Goal: Task Accomplishment & Management: Manage account settings

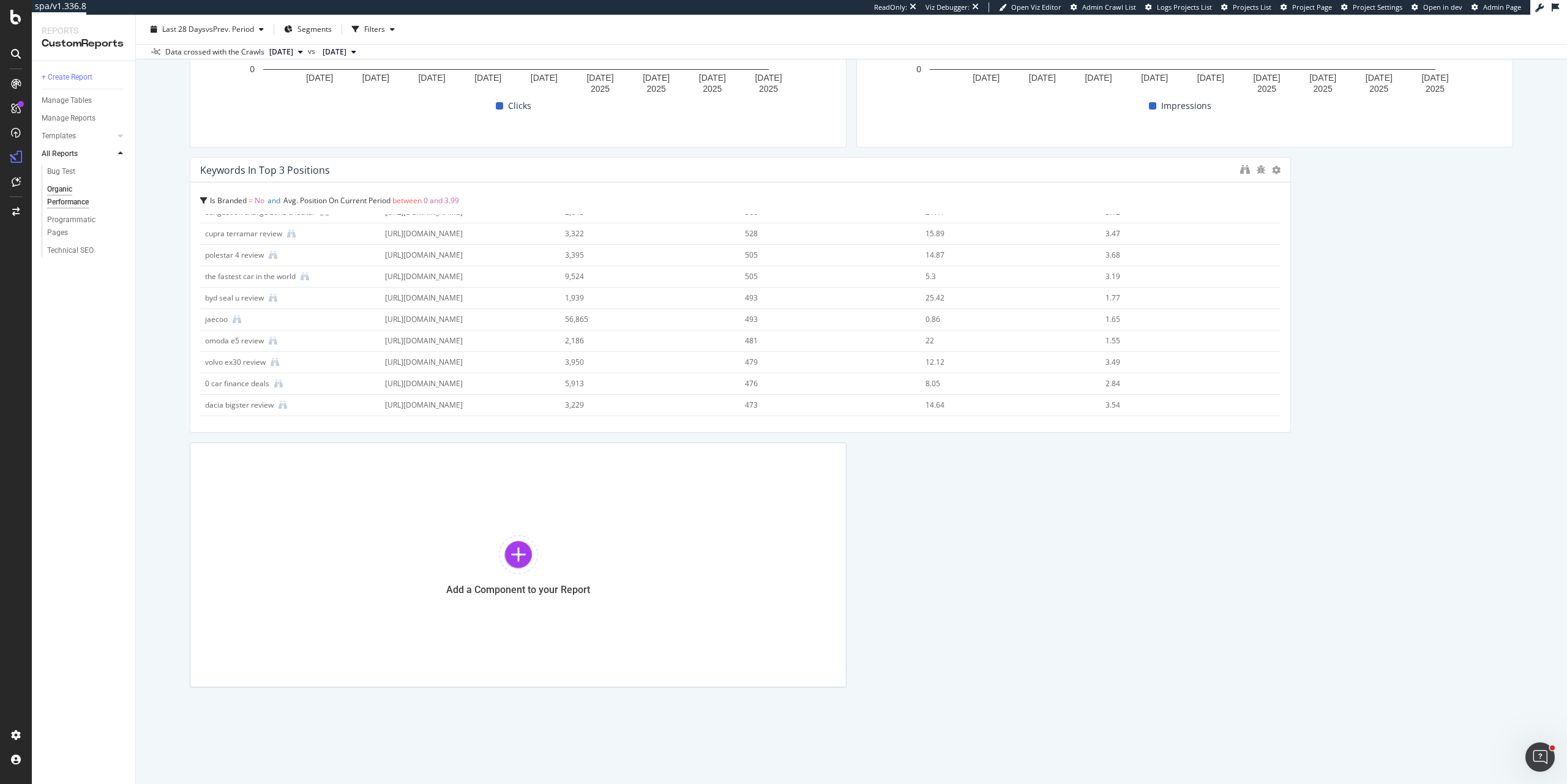
scroll to position [884, 0]
click at [525, 559] on div at bounding box center [519, 554] width 39 height 39
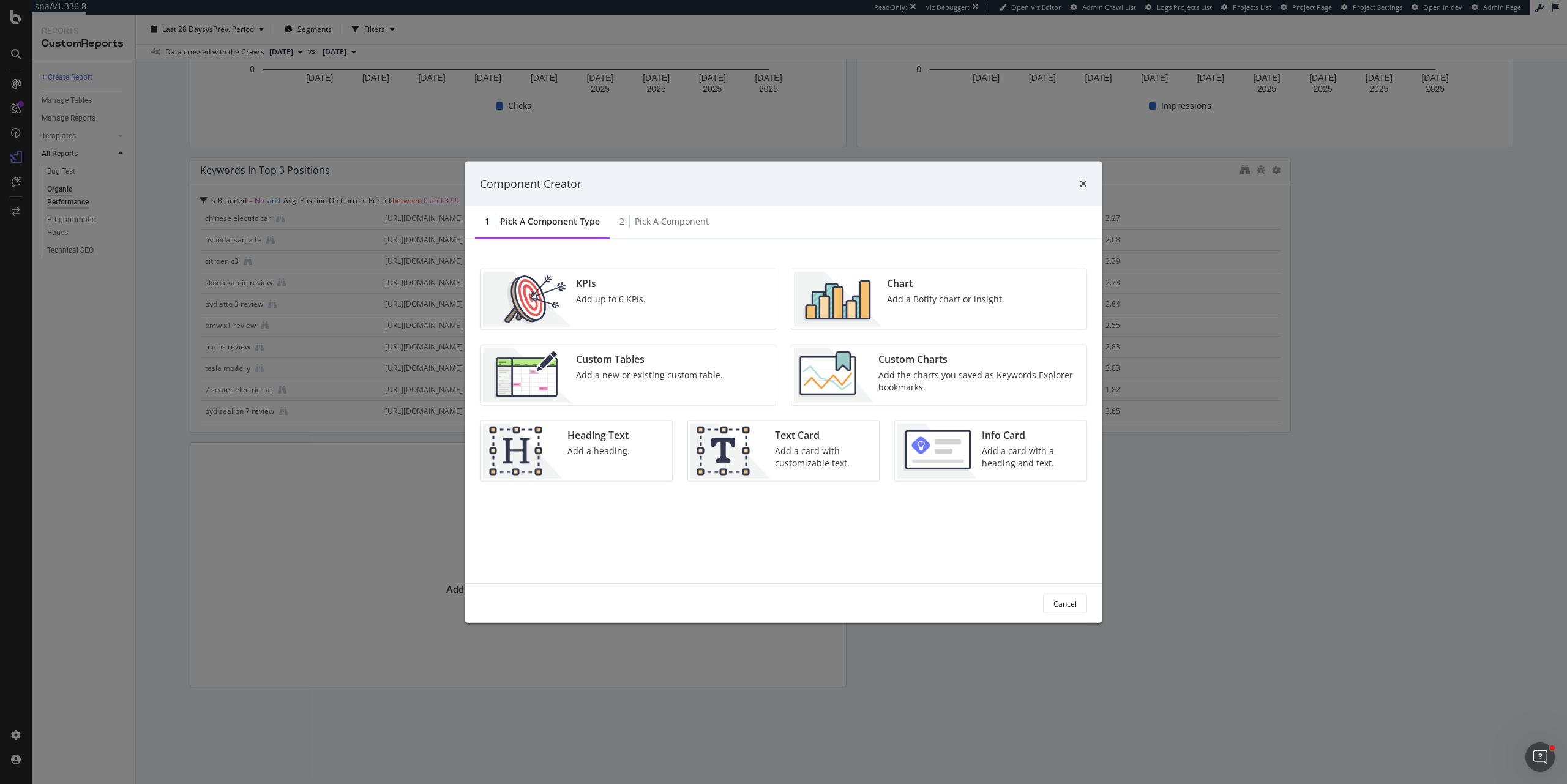
click at [922, 295] on div "Add a Botify chart or insight." at bounding box center [945, 299] width 117 height 13
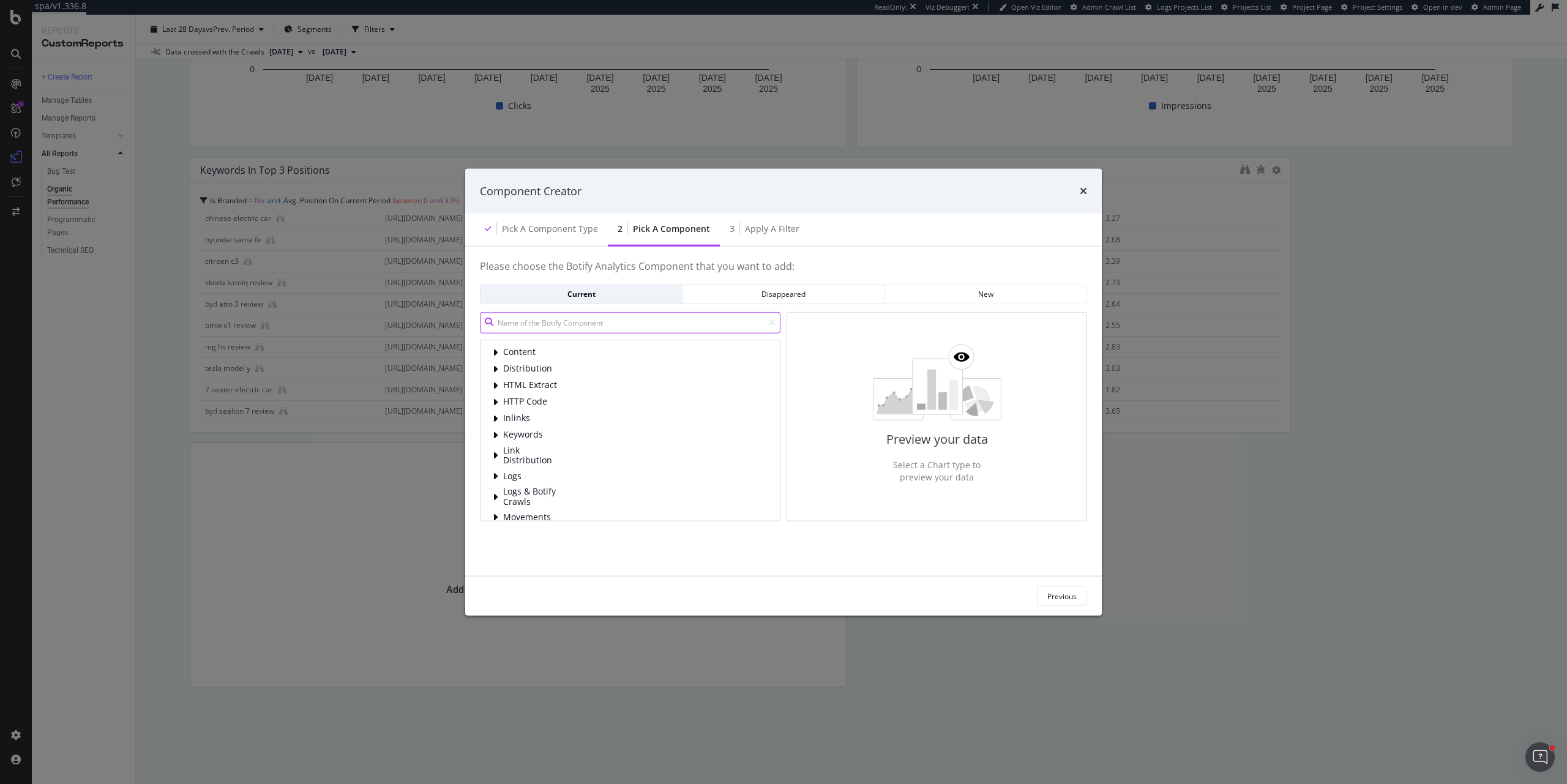
click at [605, 319] on input "modal" at bounding box center [630, 322] width 301 height 21
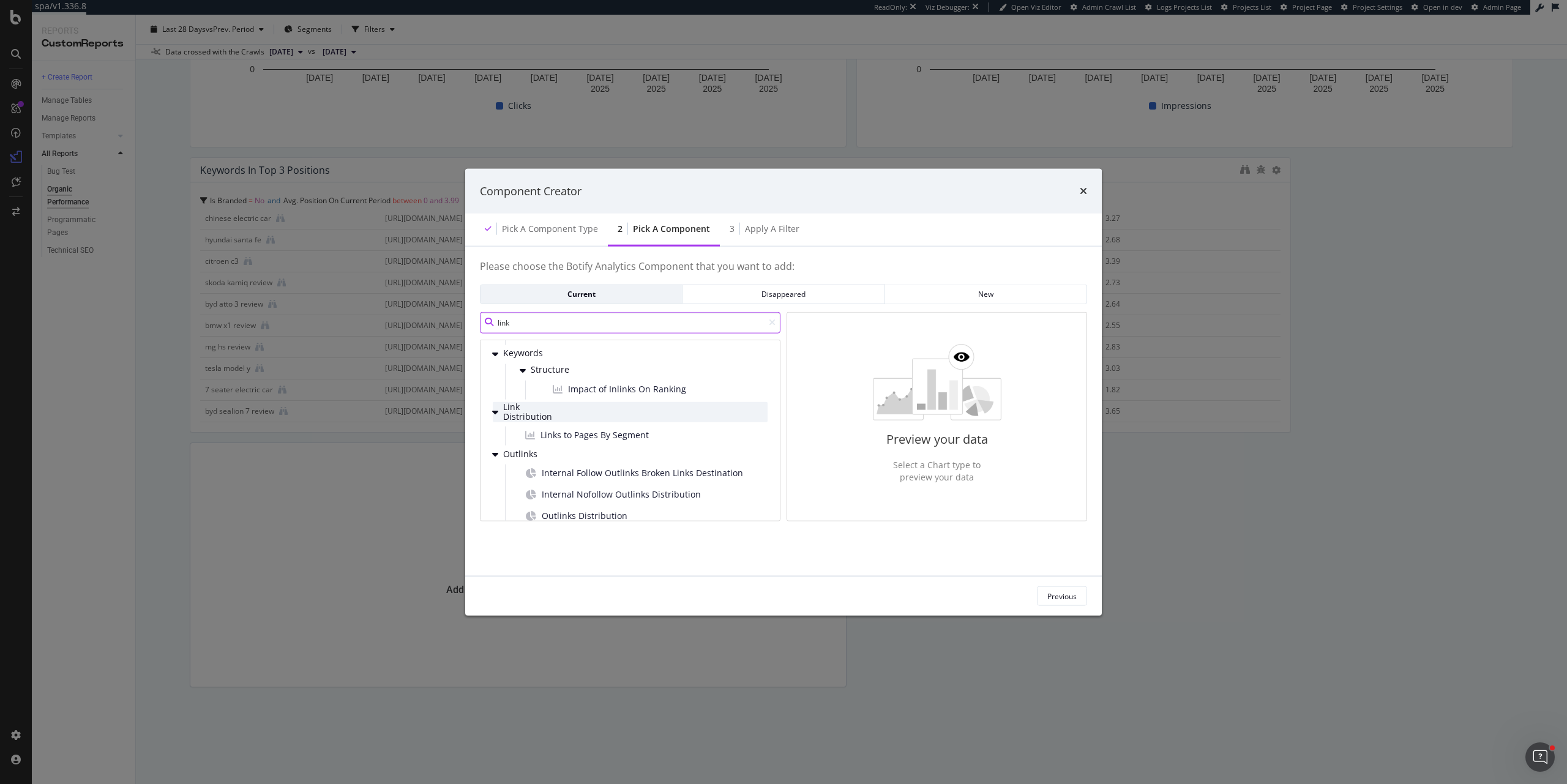
scroll to position [119, 0]
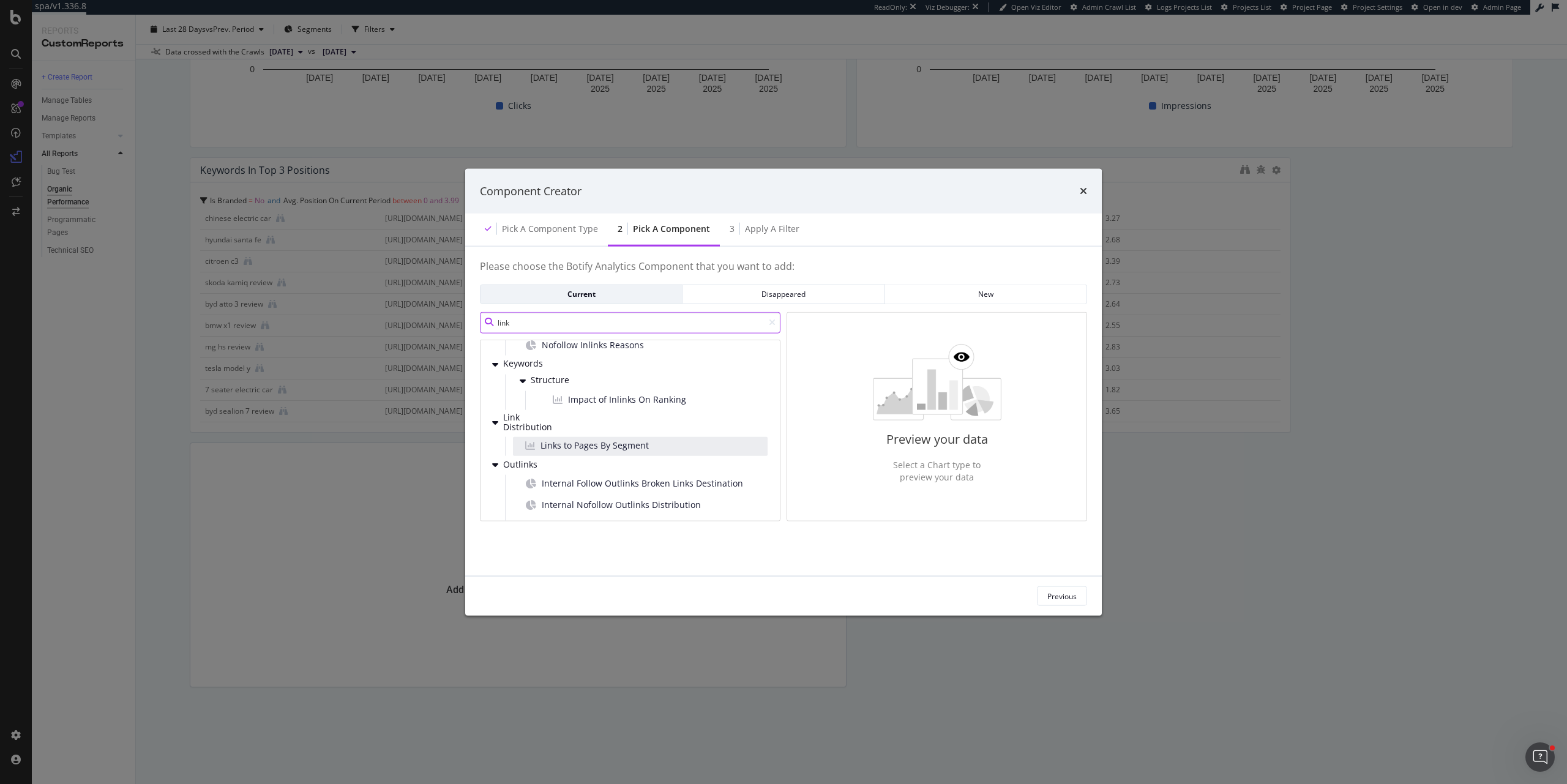
type input "link"
click at [687, 443] on div "Links to Pages By Segment" at bounding box center [640, 446] width 255 height 19
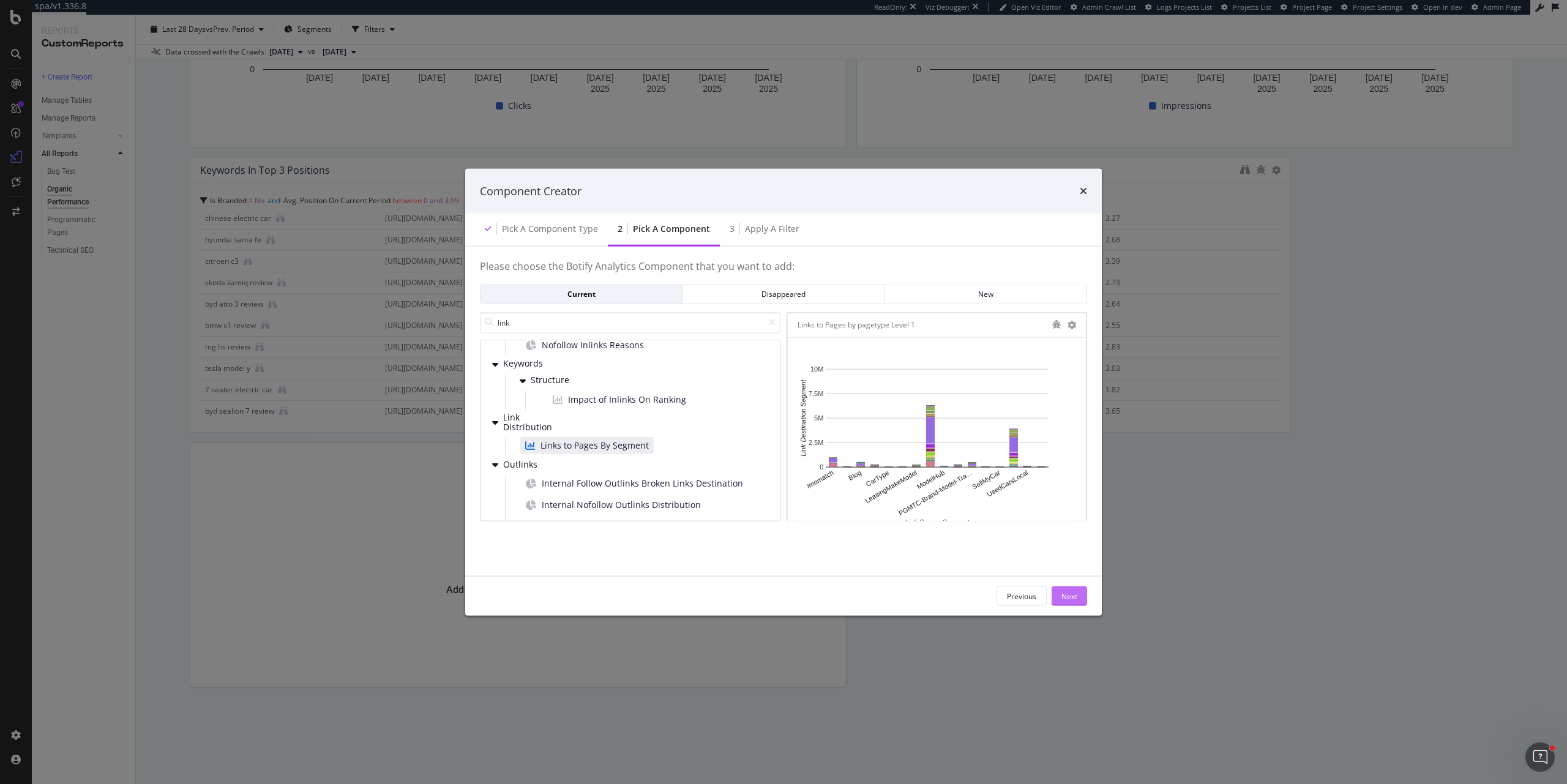
click at [1081, 594] on button "Next" at bounding box center [1069, 596] width 36 height 19
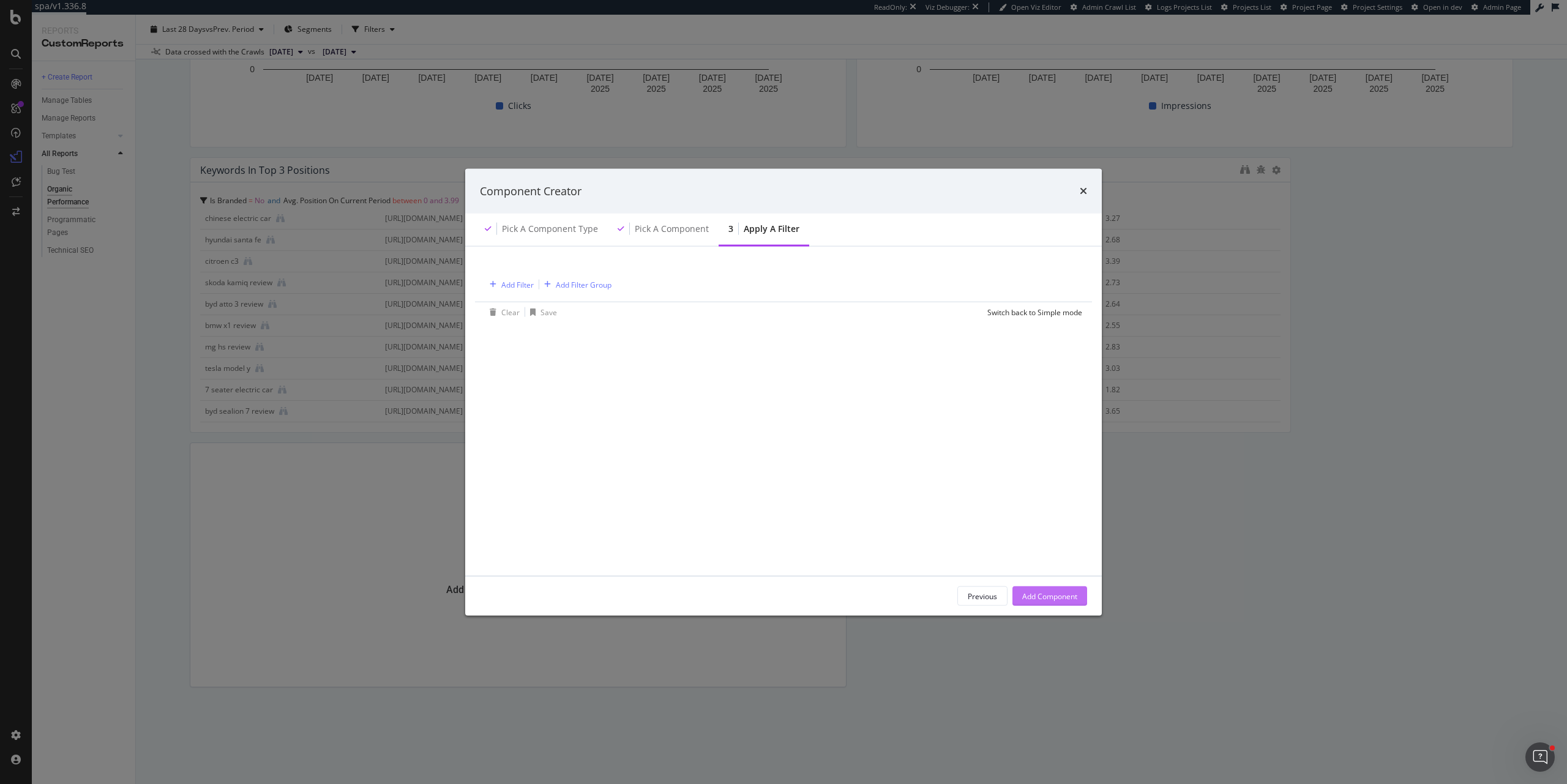
click at [1030, 594] on div "Add Component" at bounding box center [1050, 596] width 55 height 11
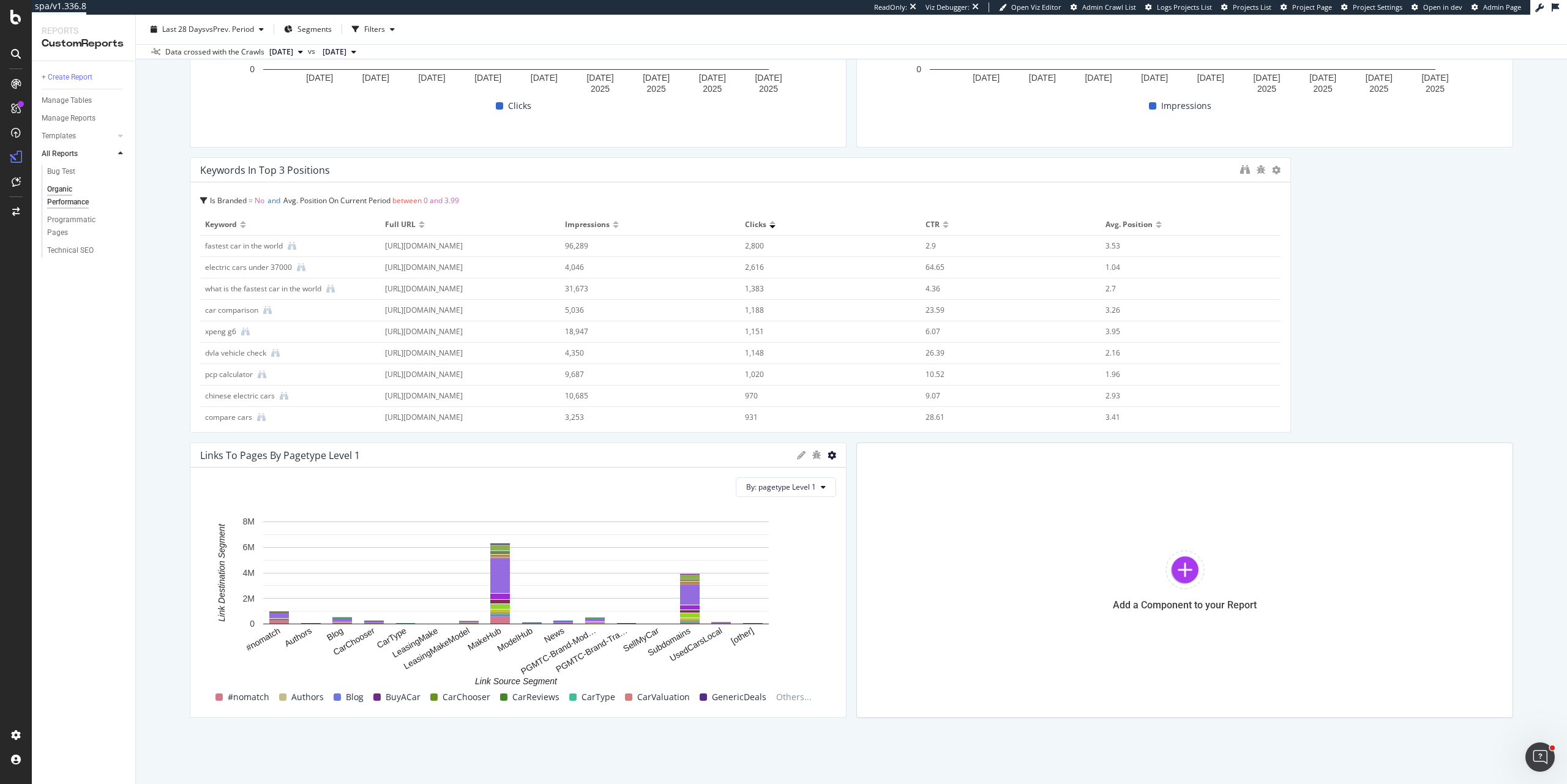
click at [827, 458] on icon at bounding box center [832, 456] width 9 height 9
click at [878, 583] on span "Delete" at bounding box center [899, 588] width 92 height 11
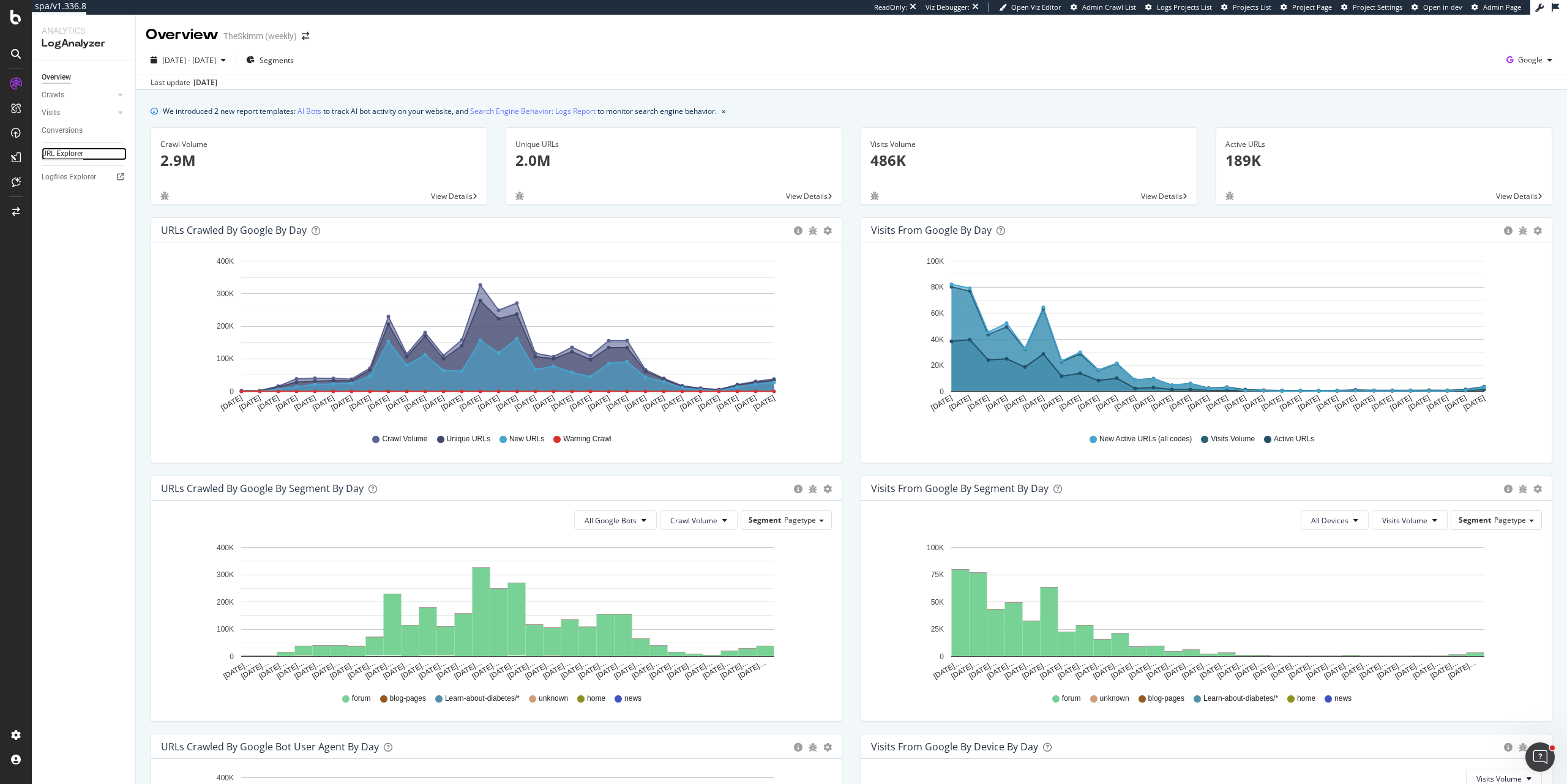
click at [58, 156] on div "URL Explorer" at bounding box center [62, 154] width 41 height 13
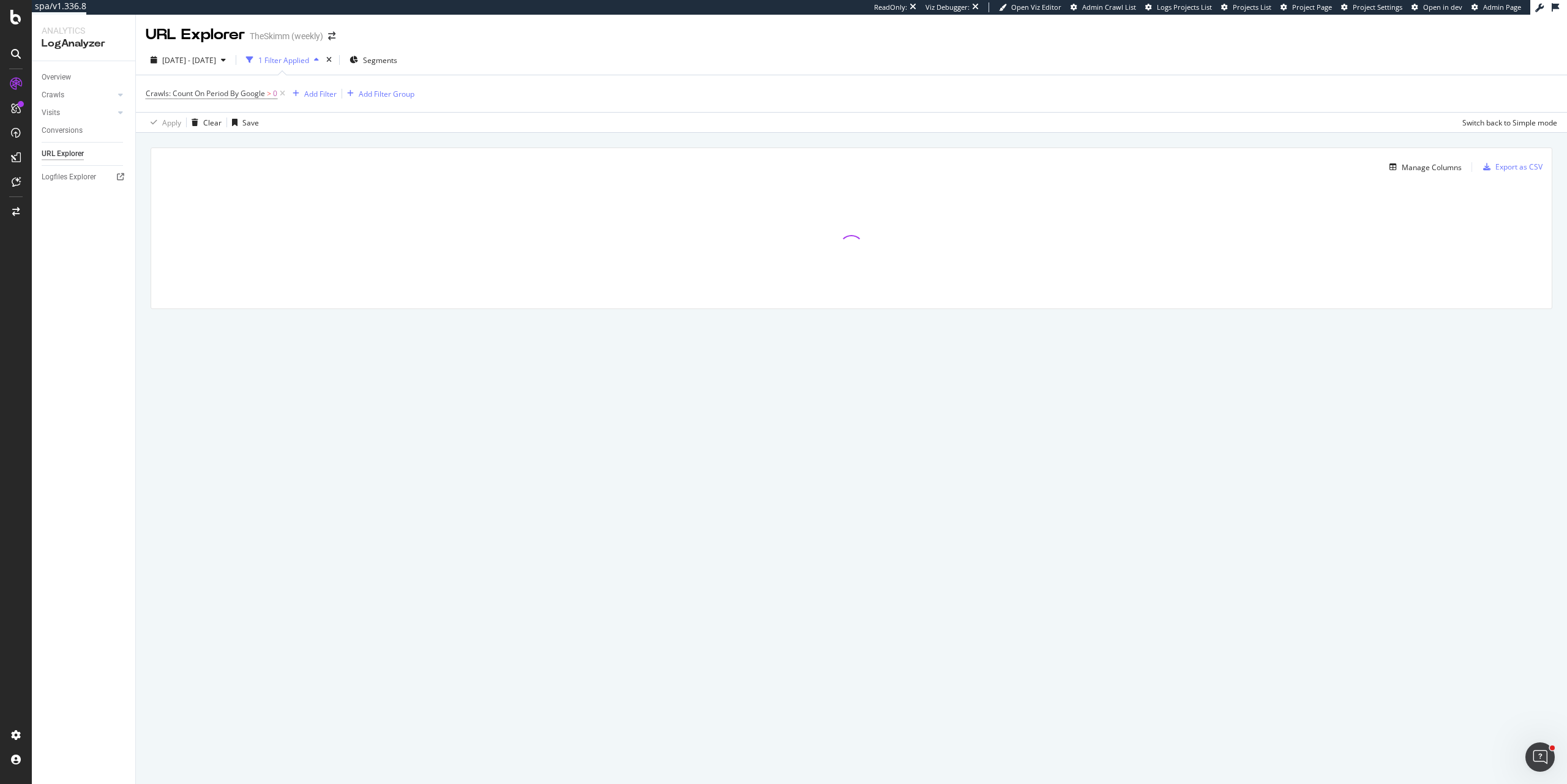
click at [259, 350] on div "Manage Columns Export as CSV Full URL Crawls: Count On Period By Google" at bounding box center [851, 242] width 1431 height 219
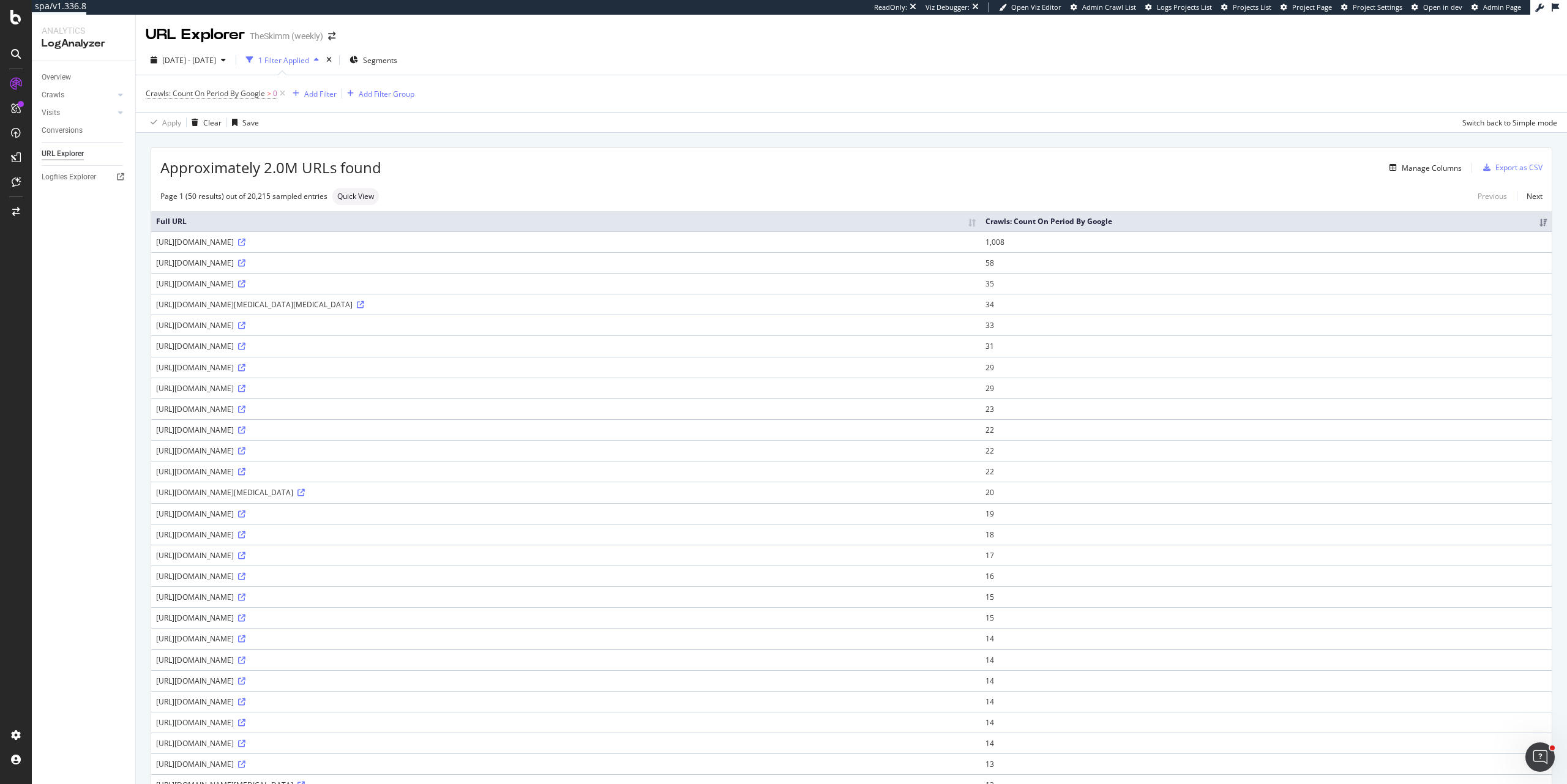
click at [544, 161] on div "Manage Columns" at bounding box center [922, 167] width 1080 height 14
click at [804, 146] on div "Approximately 2.0M URLs found Manage Columns Export as CSV Page 1 (50 results) …" at bounding box center [851, 733] width 1431 height 1201
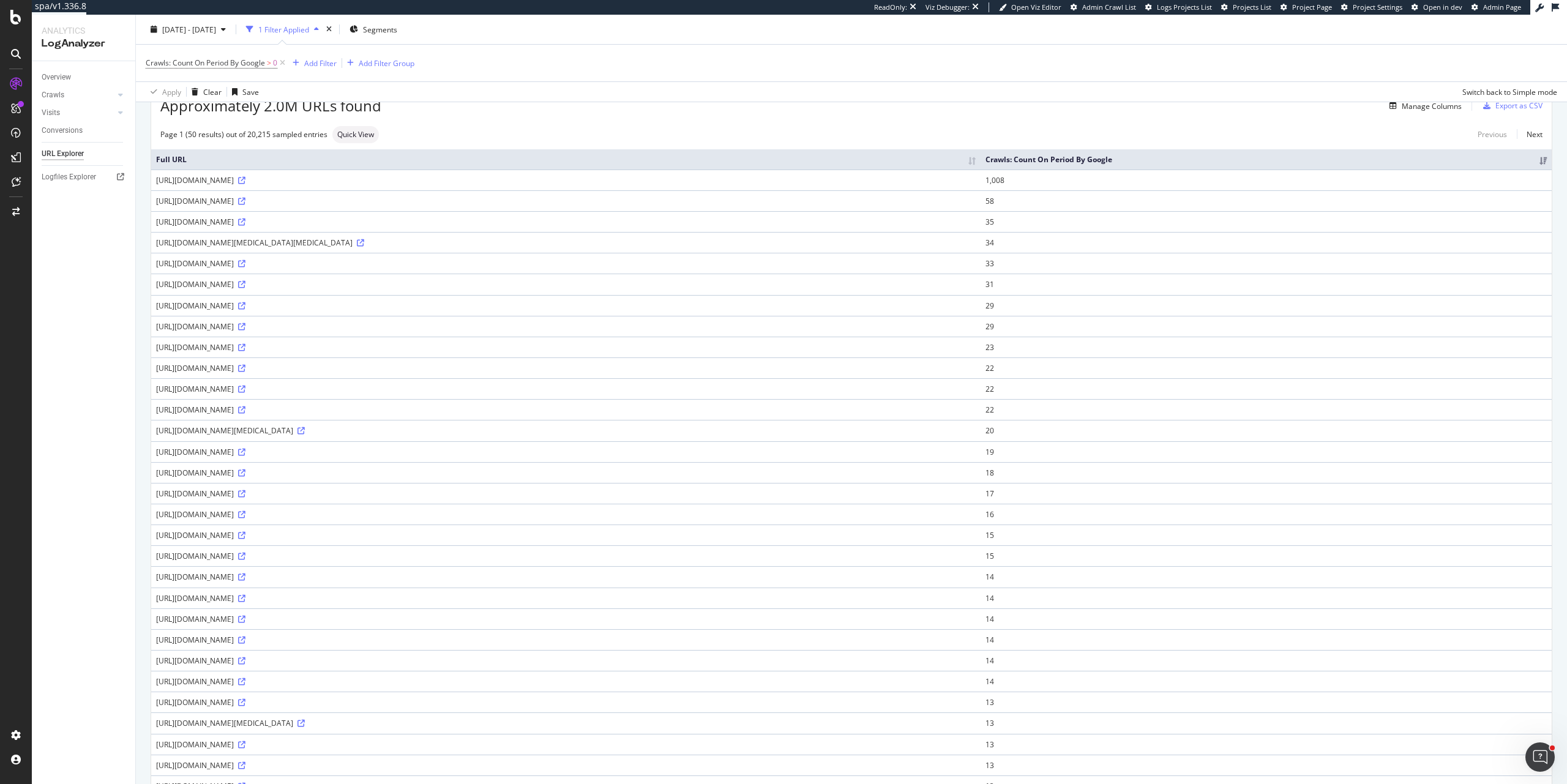
scroll to position [64, 0]
click at [77, 80] on link "Overview" at bounding box center [84, 77] width 85 height 13
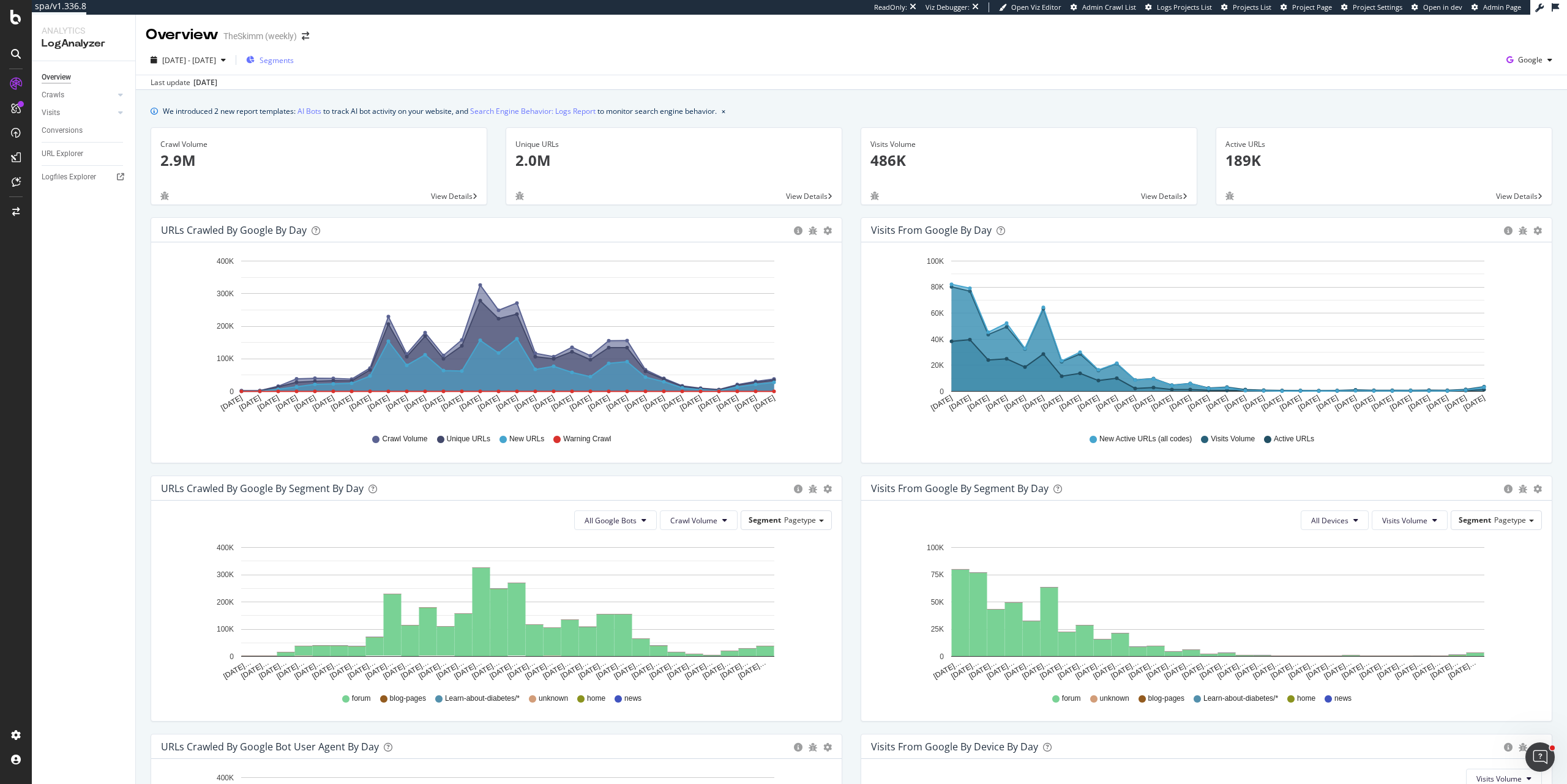
click at [294, 62] on span "Segments" at bounding box center [276, 60] width 35 height 11
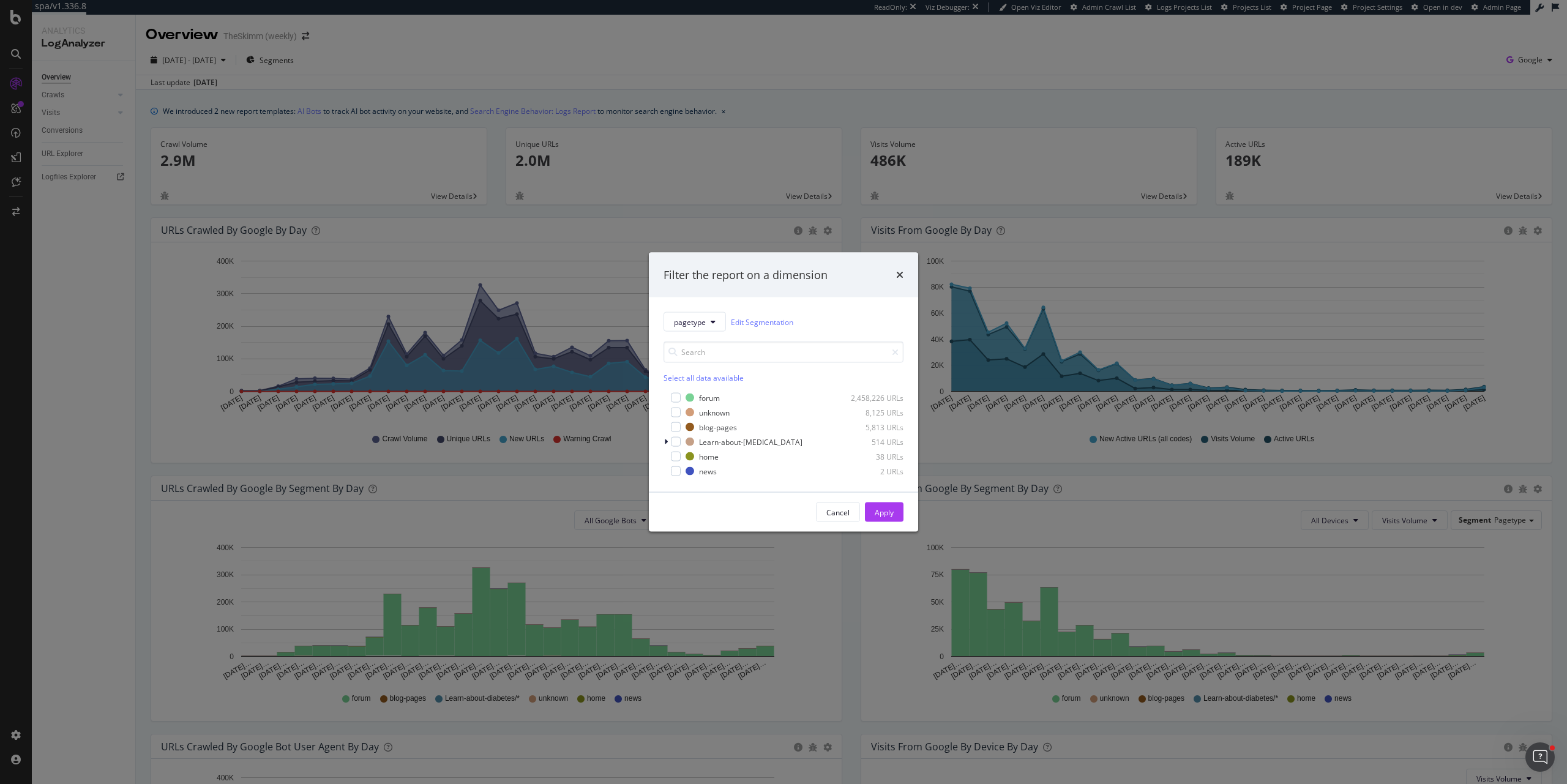
click at [712, 309] on div "pagetype Edit Segmentation Select all data available forum 2,458,226 URLs unkno…" at bounding box center [784, 395] width 269 height 195
click at [719, 321] on button "pagetype" at bounding box center [694, 321] width 62 height 19
click at [714, 385] on span "host" at bounding box center [696, 389] width 44 height 11
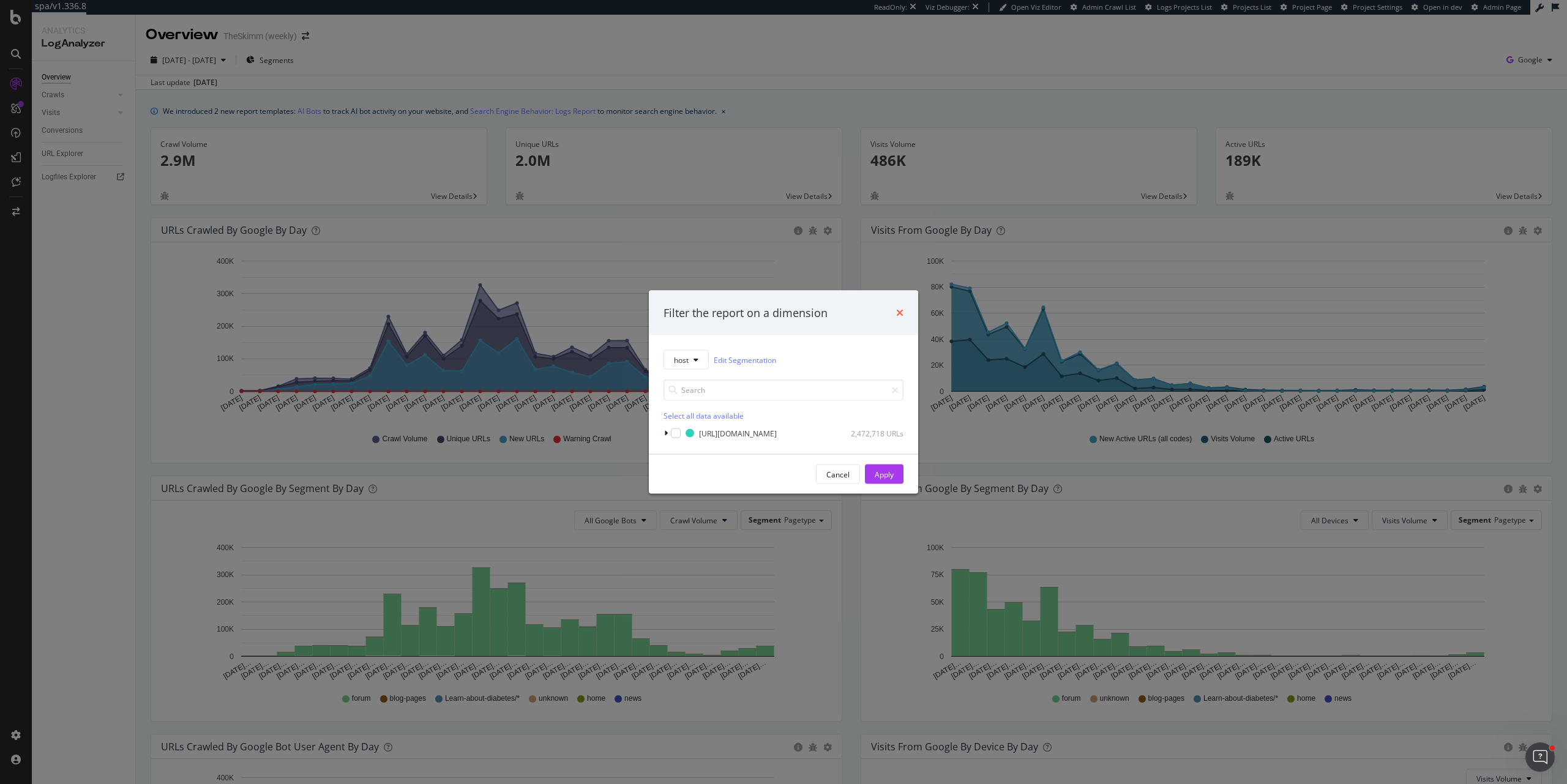
click at [903, 311] on icon "times" at bounding box center [900, 313] width 8 height 10
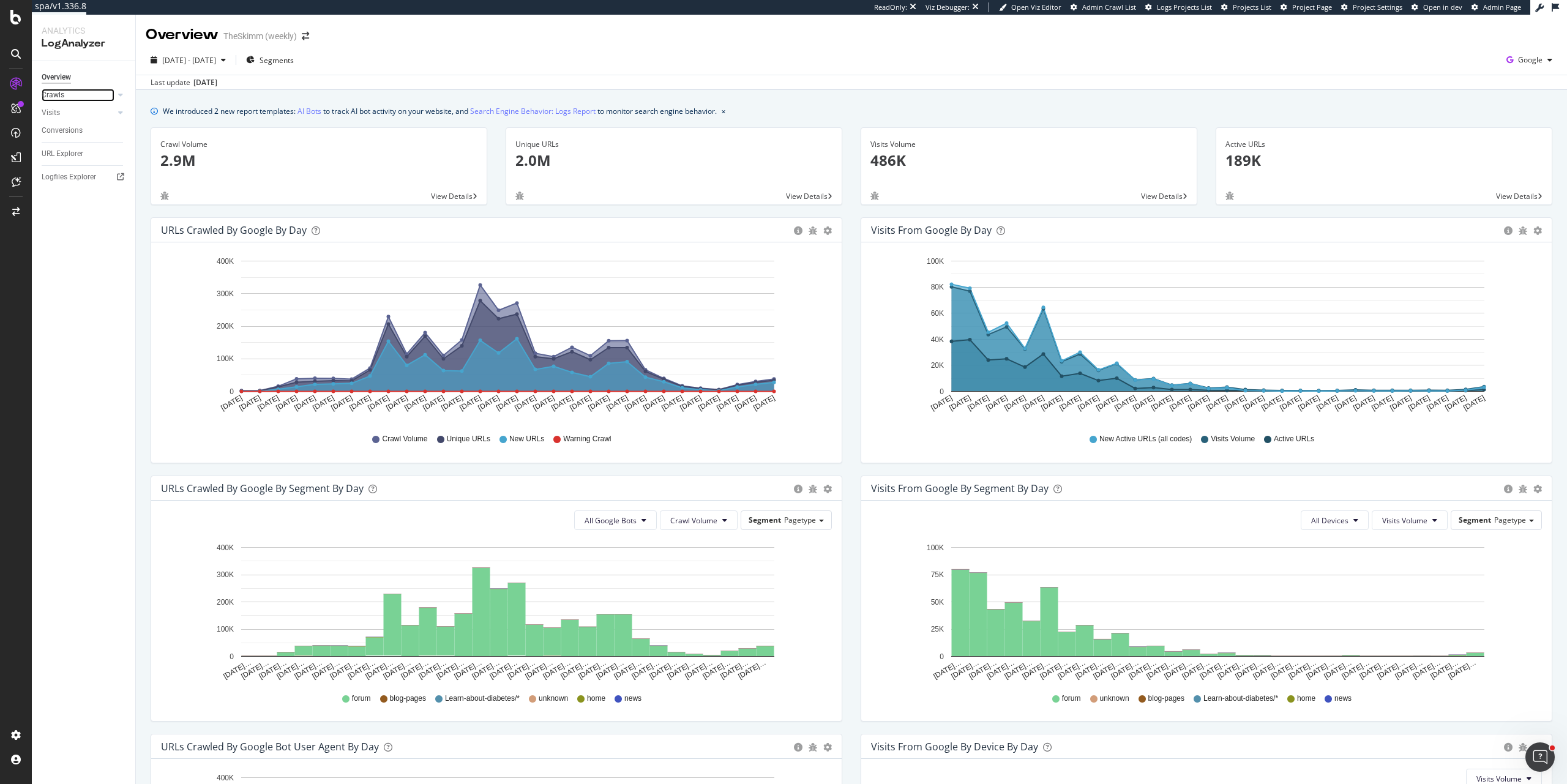
click at [66, 97] on link "Crawls" at bounding box center [78, 95] width 73 height 13
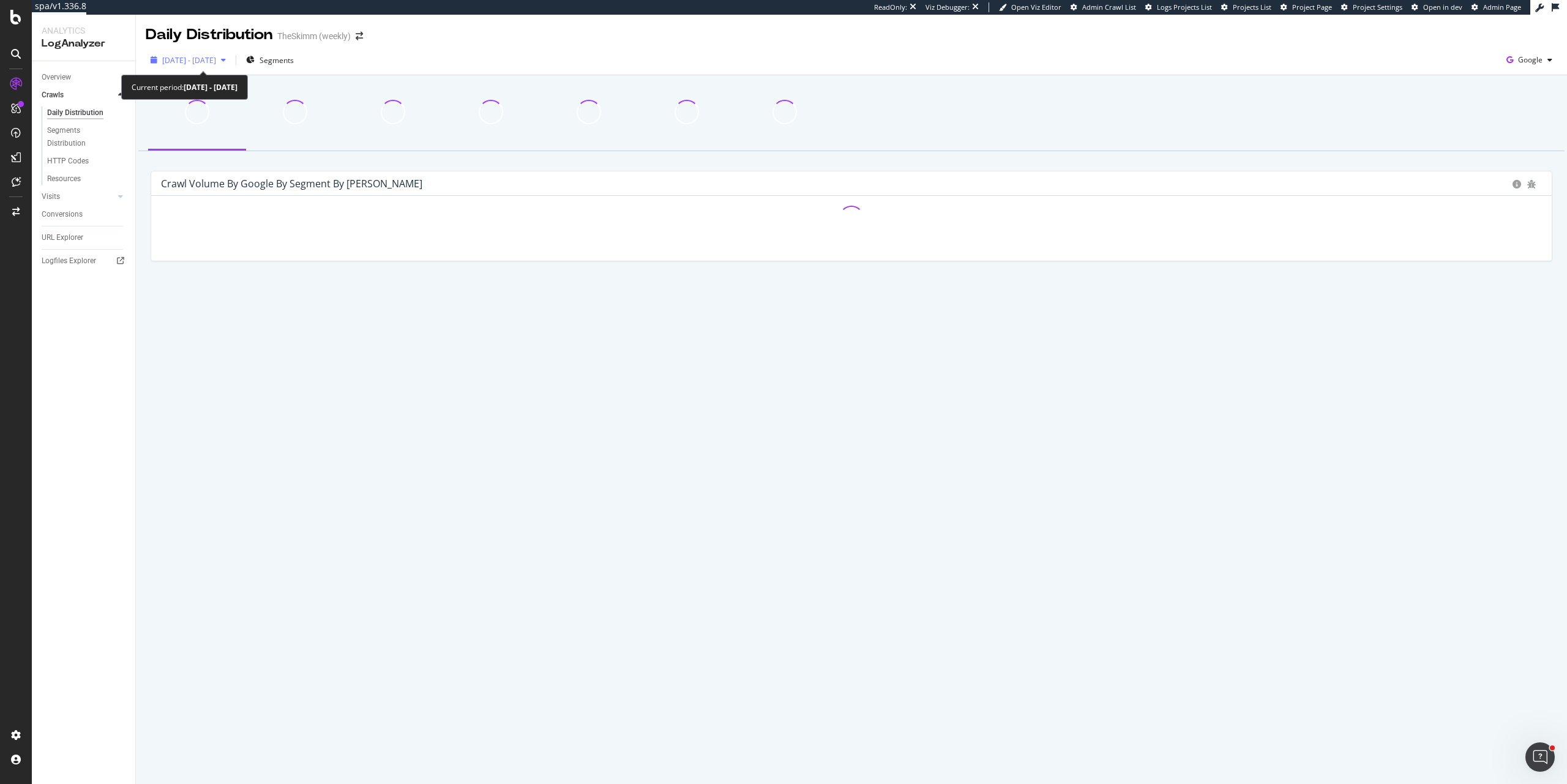
click at [192, 56] on span "2025 Jul. 21st - Aug. 19th" at bounding box center [189, 60] width 54 height 11
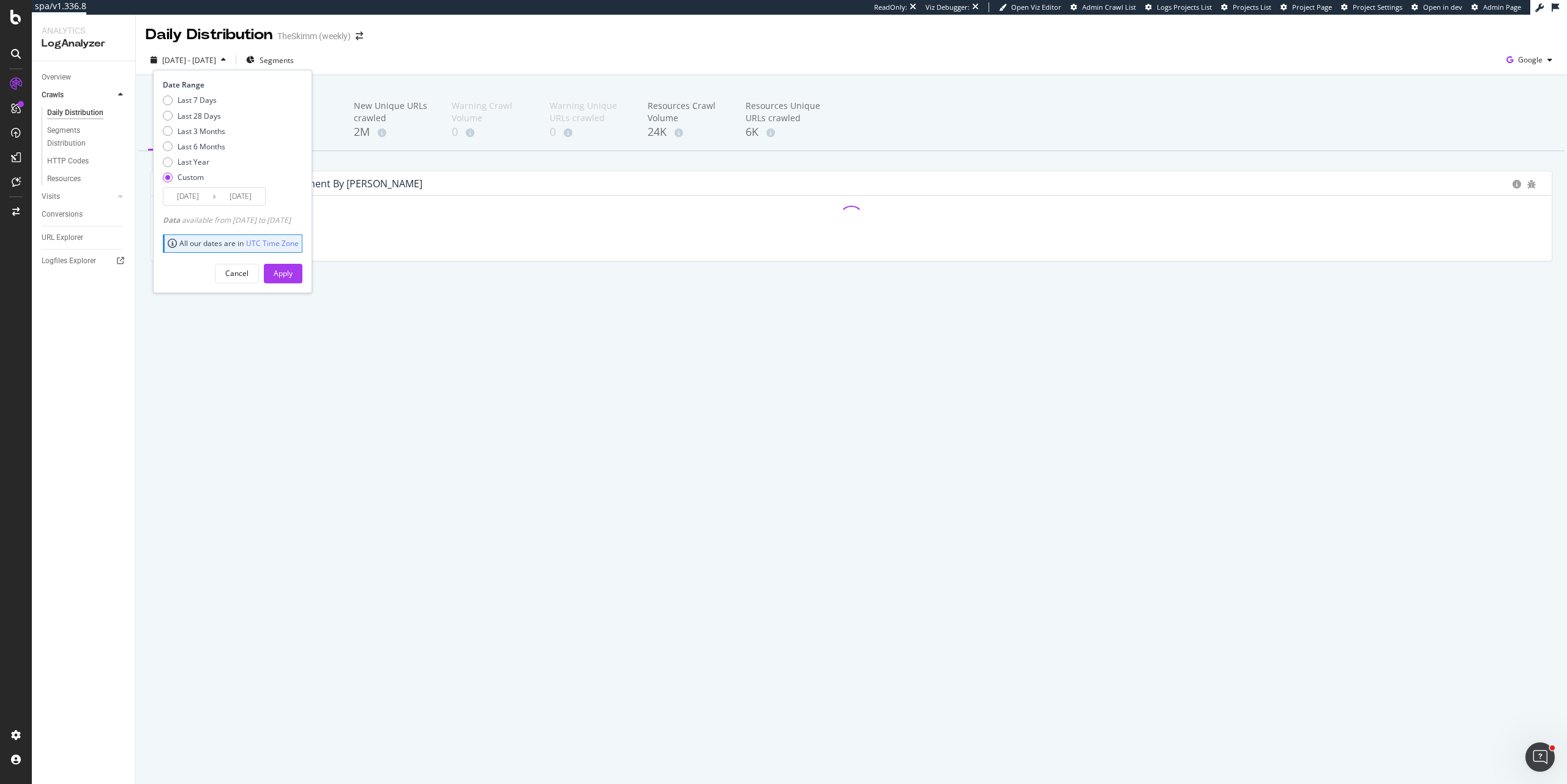
click at [306, 507] on div "Daily Distribution TheSkimm (weekly) 2025 Jul. 21st - Aug. 19th Segments Date R…" at bounding box center [851, 399] width 1431 height 770
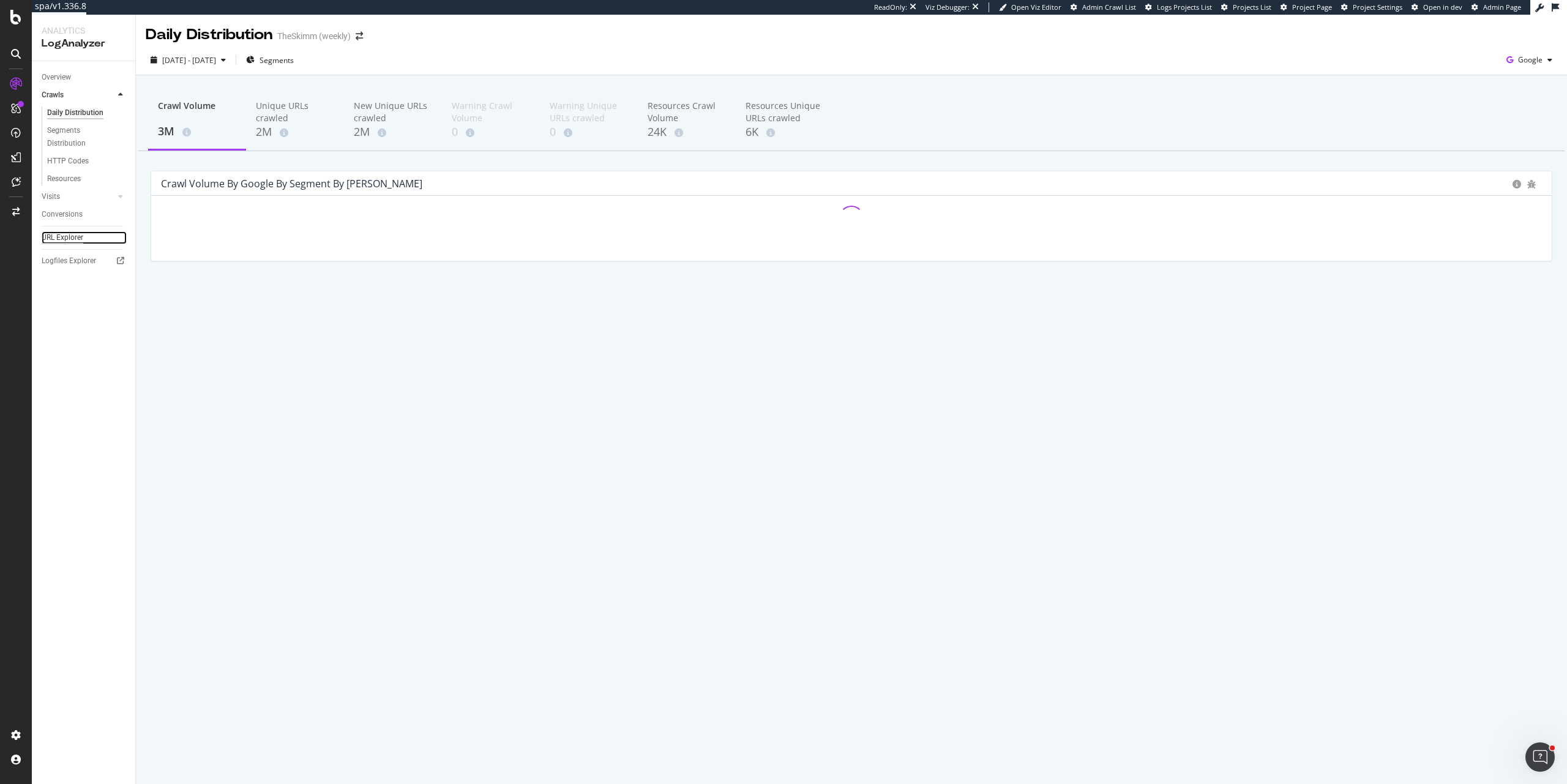
click at [78, 234] on div "URL Explorer" at bounding box center [62, 238] width 41 height 13
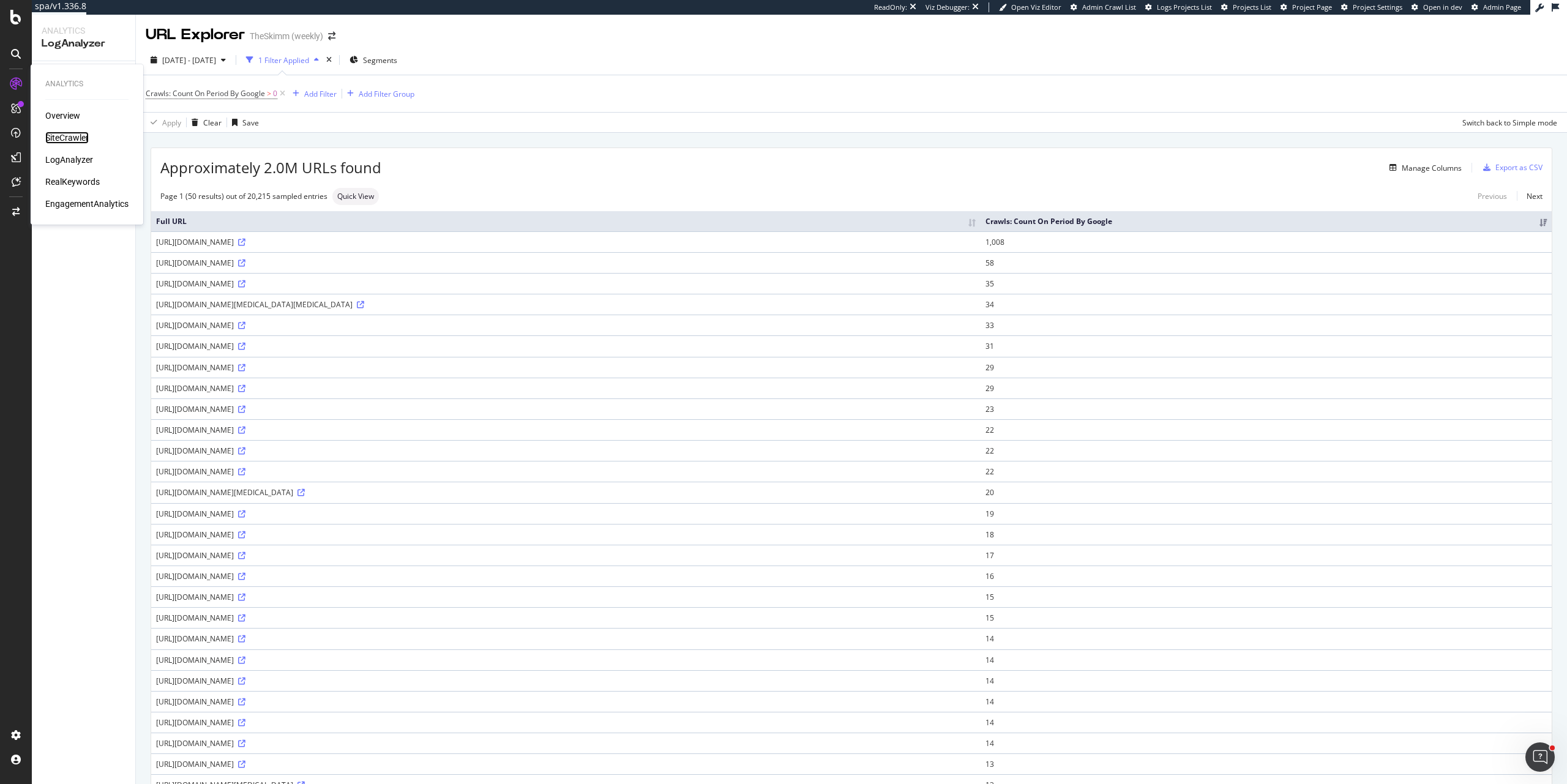
click at [77, 141] on div "SiteCrawler" at bounding box center [67, 138] width 43 height 13
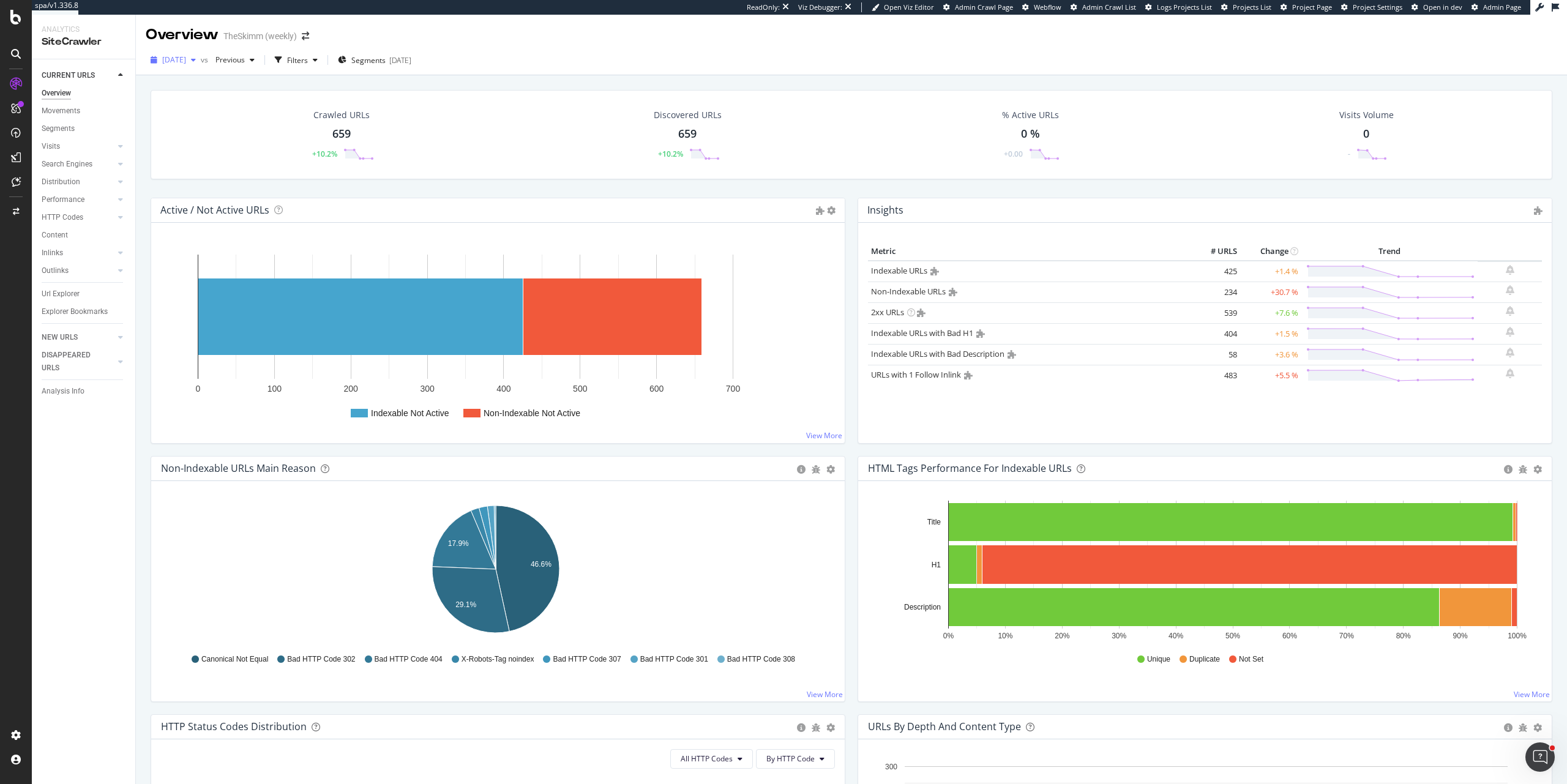
click at [186, 61] on span "2025 Aug. 10th" at bounding box center [174, 60] width 24 height 11
click at [554, 60] on div "2025 Aug. 10th vs Previous Filters Segments 2023-11-22" at bounding box center [851, 62] width 1431 height 24
click at [60, 296] on div "Url Explorer" at bounding box center [60, 294] width 38 height 13
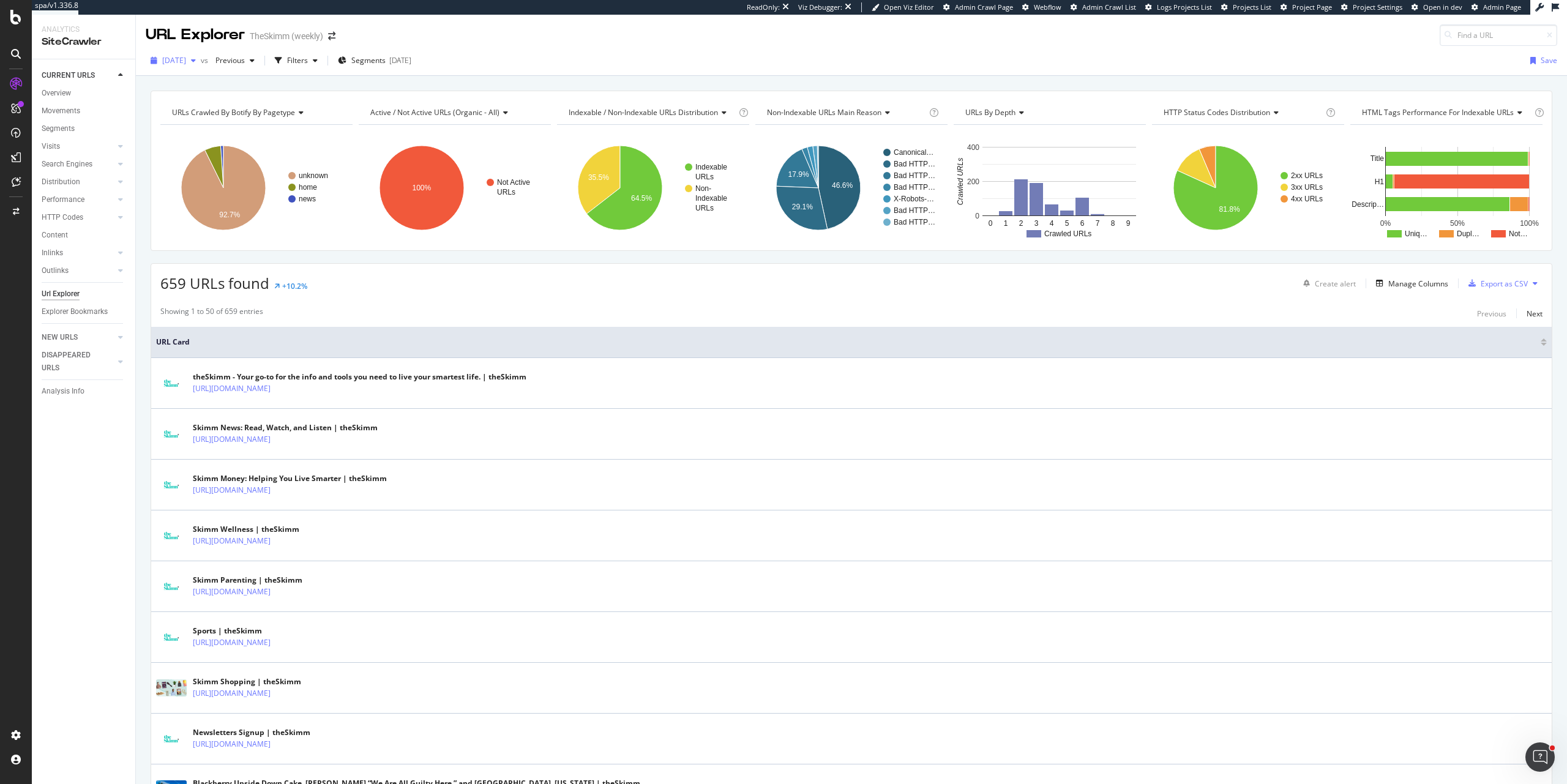
click at [186, 58] on span "2025 Aug. 10th" at bounding box center [174, 60] width 24 height 11
click at [213, 121] on div "2025 Jun. 29th" at bounding box center [197, 122] width 68 height 11
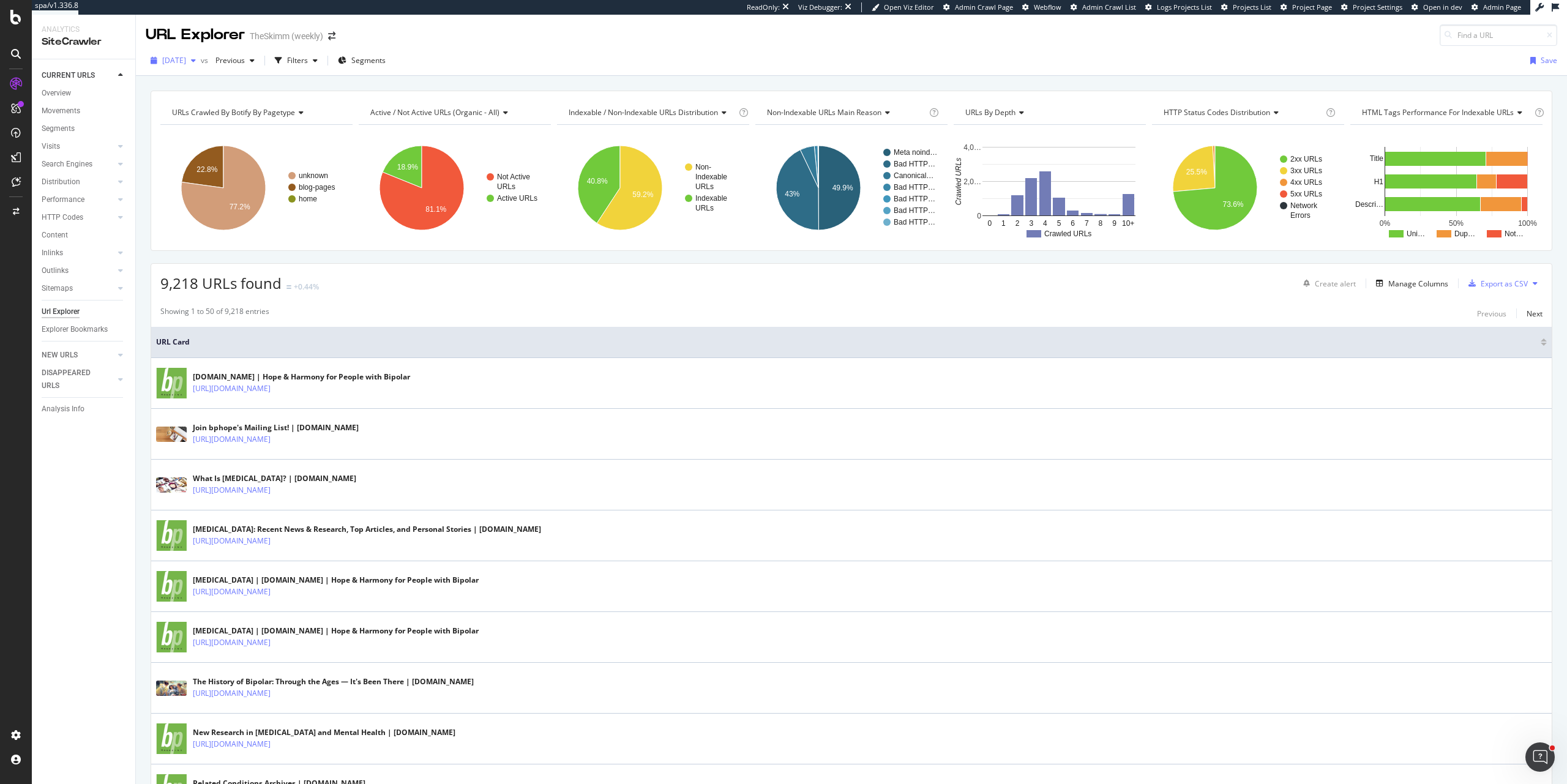
click at [186, 58] on span "2025 Jun. 29th" at bounding box center [174, 60] width 24 height 11
click at [215, 154] on div "2025 Jul. 22nd" at bounding box center [198, 150] width 70 height 11
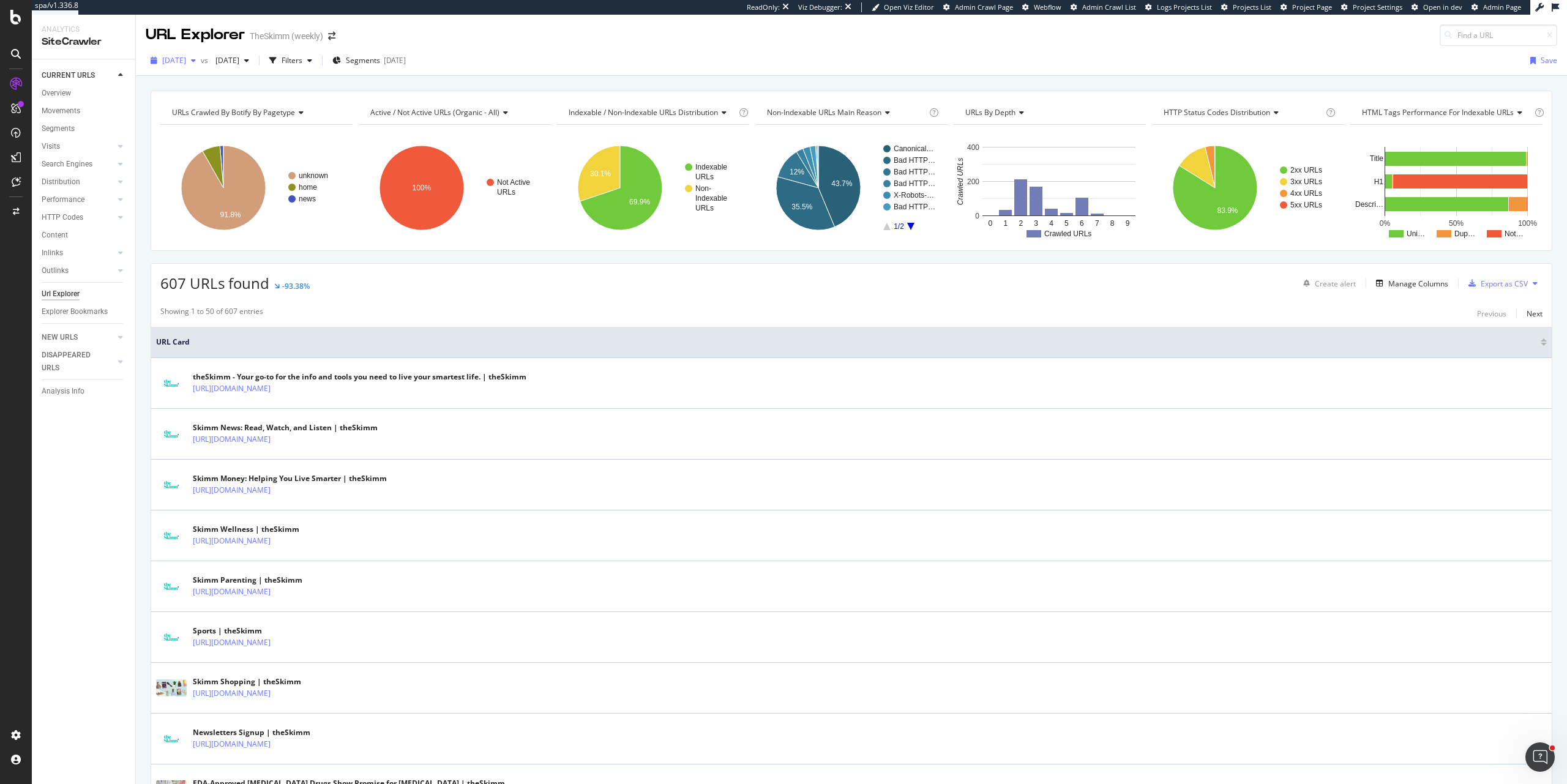
click at [186, 62] on span "2025 Jul. 22nd" at bounding box center [174, 60] width 24 height 11
click at [200, 169] on div "2025 Jul. 13th" at bounding box center [197, 173] width 68 height 11
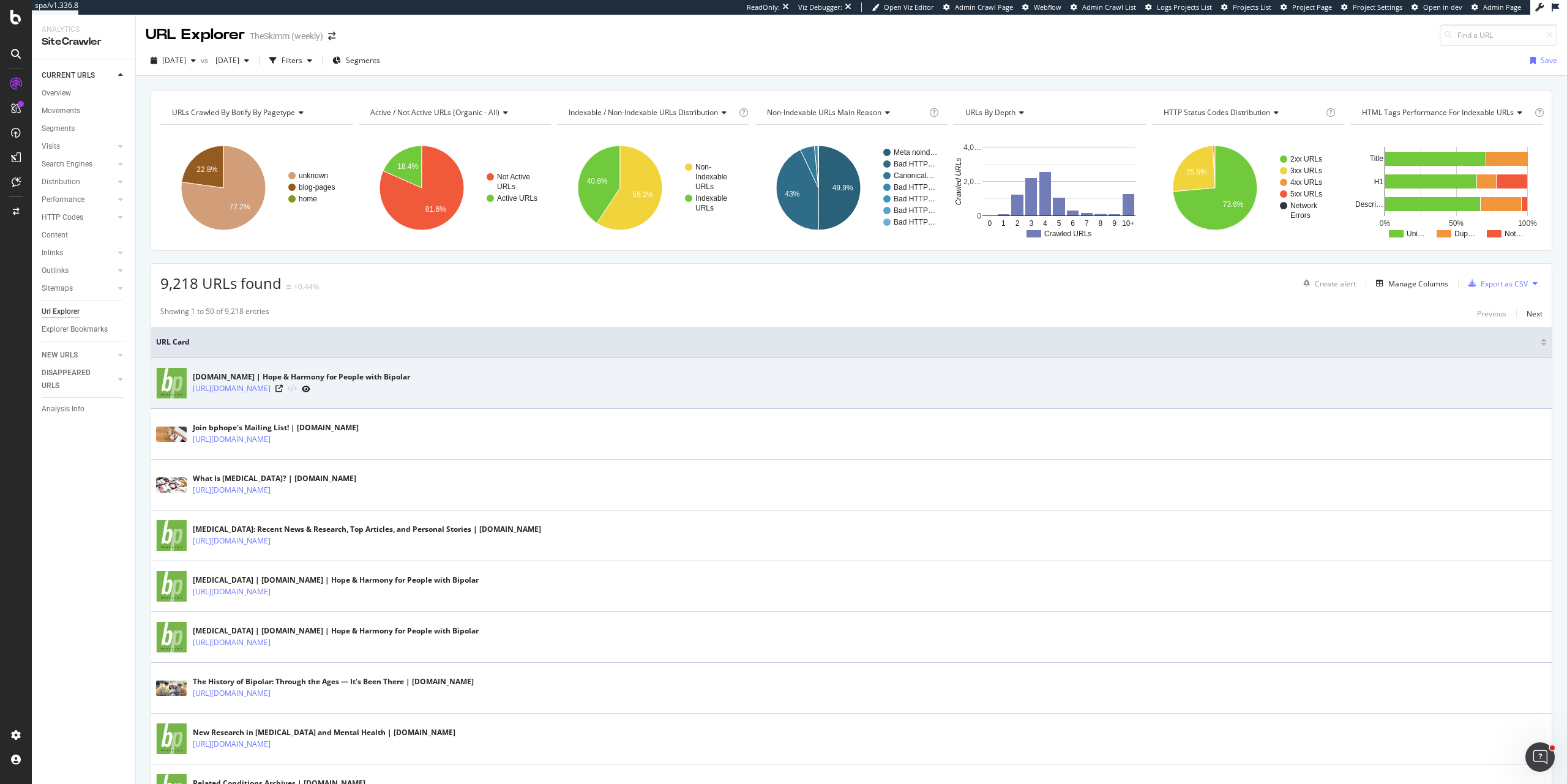
drag, startPoint x: 191, startPoint y: 394, endPoint x: 284, endPoint y: 392, distance: 93.0
click at [284, 392] on div "bpHope.com | Hope & Harmony for People with Bipolar https://www.bphope.com/" at bounding box center [852, 383] width 1391 height 31
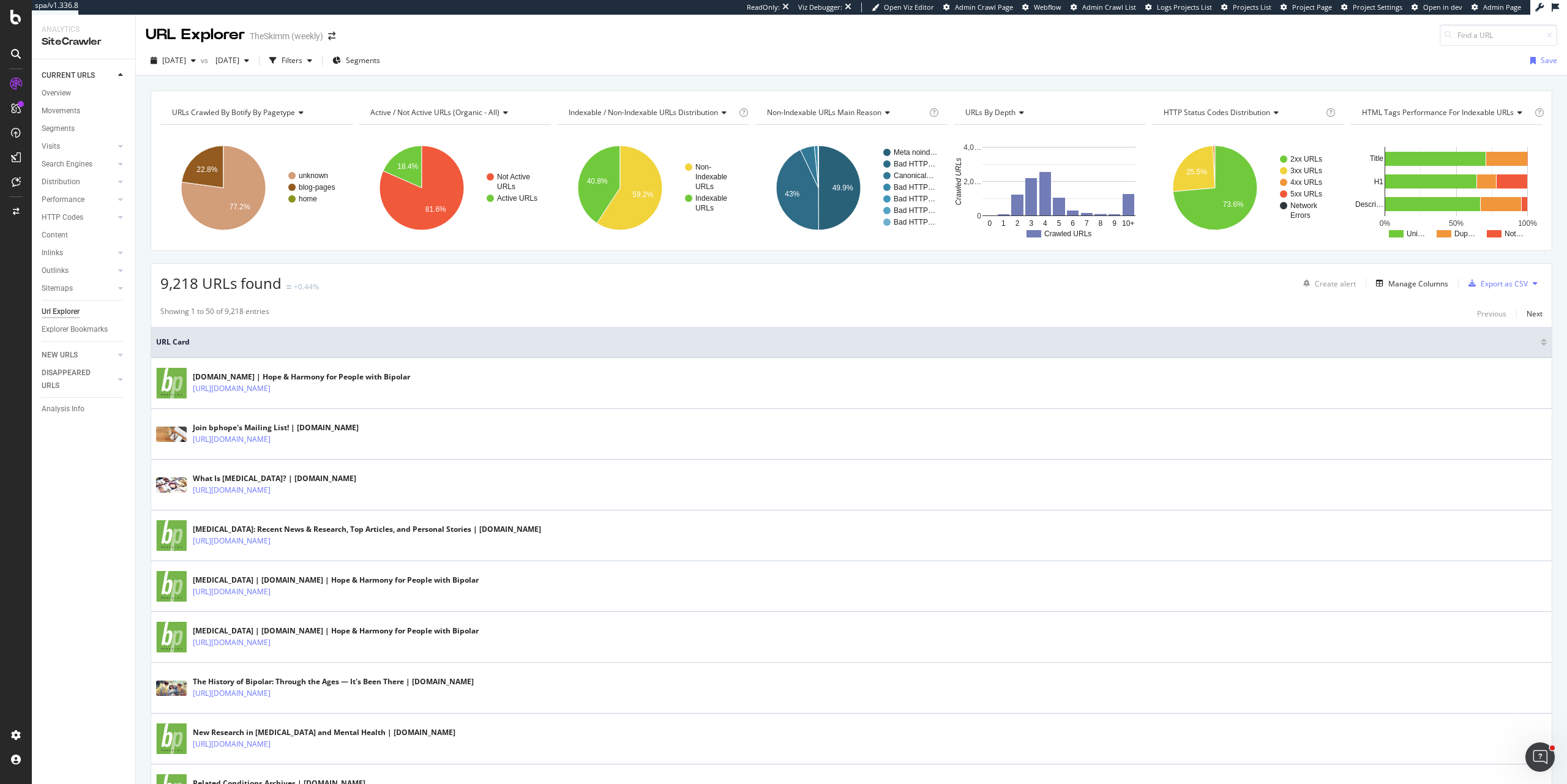
copy link "https://www.bphope.com/"
click at [186, 62] on span "2025 Jul. 13th" at bounding box center [174, 60] width 24 height 11
click at [200, 107] on div "2025 Aug. 10th" at bounding box center [198, 105] width 70 height 11
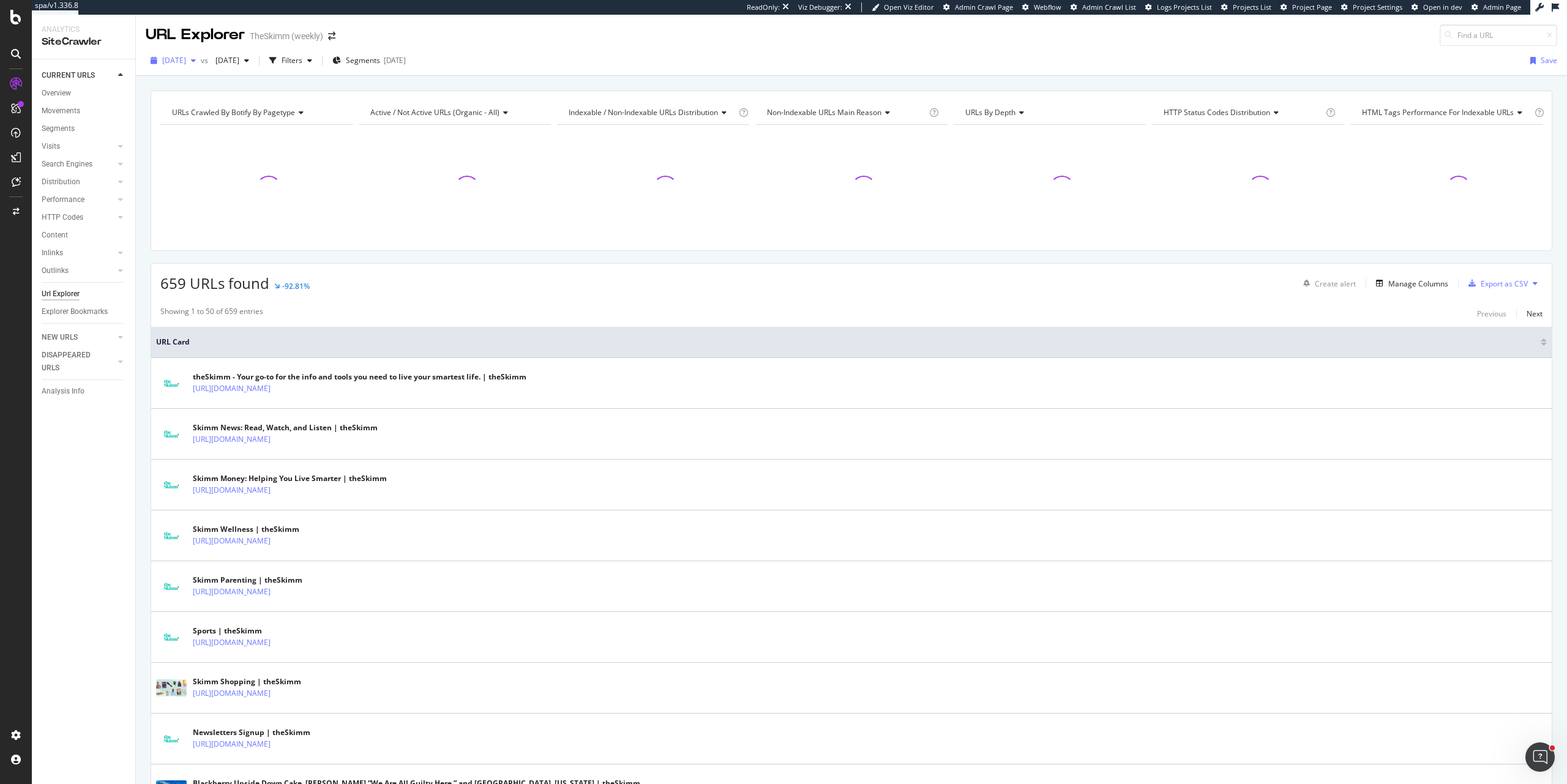
click at [186, 62] on span "2025 Aug. 10th" at bounding box center [174, 60] width 24 height 11
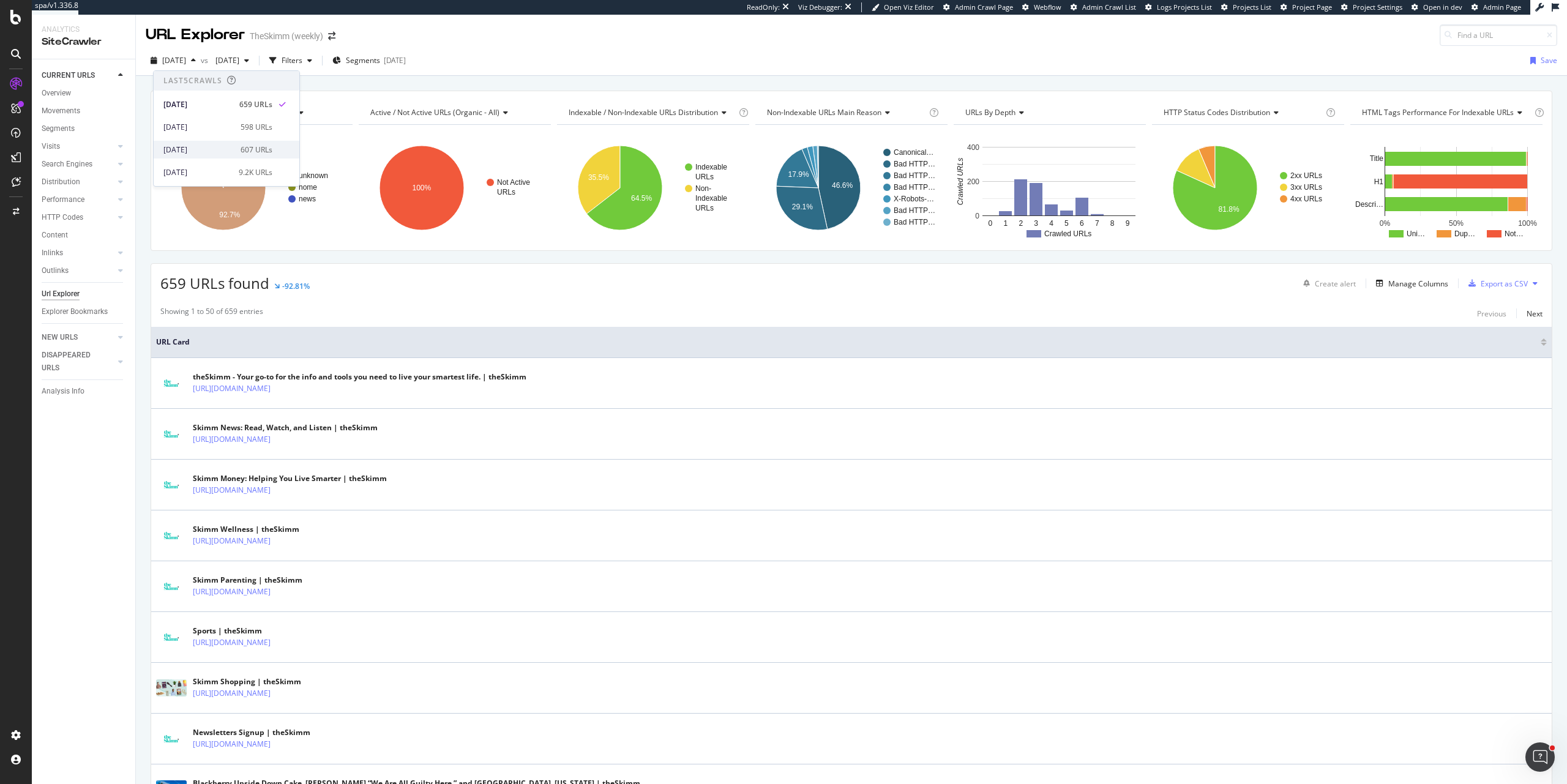
click at [204, 148] on div "2025 Jul. 22nd" at bounding box center [198, 150] width 70 height 11
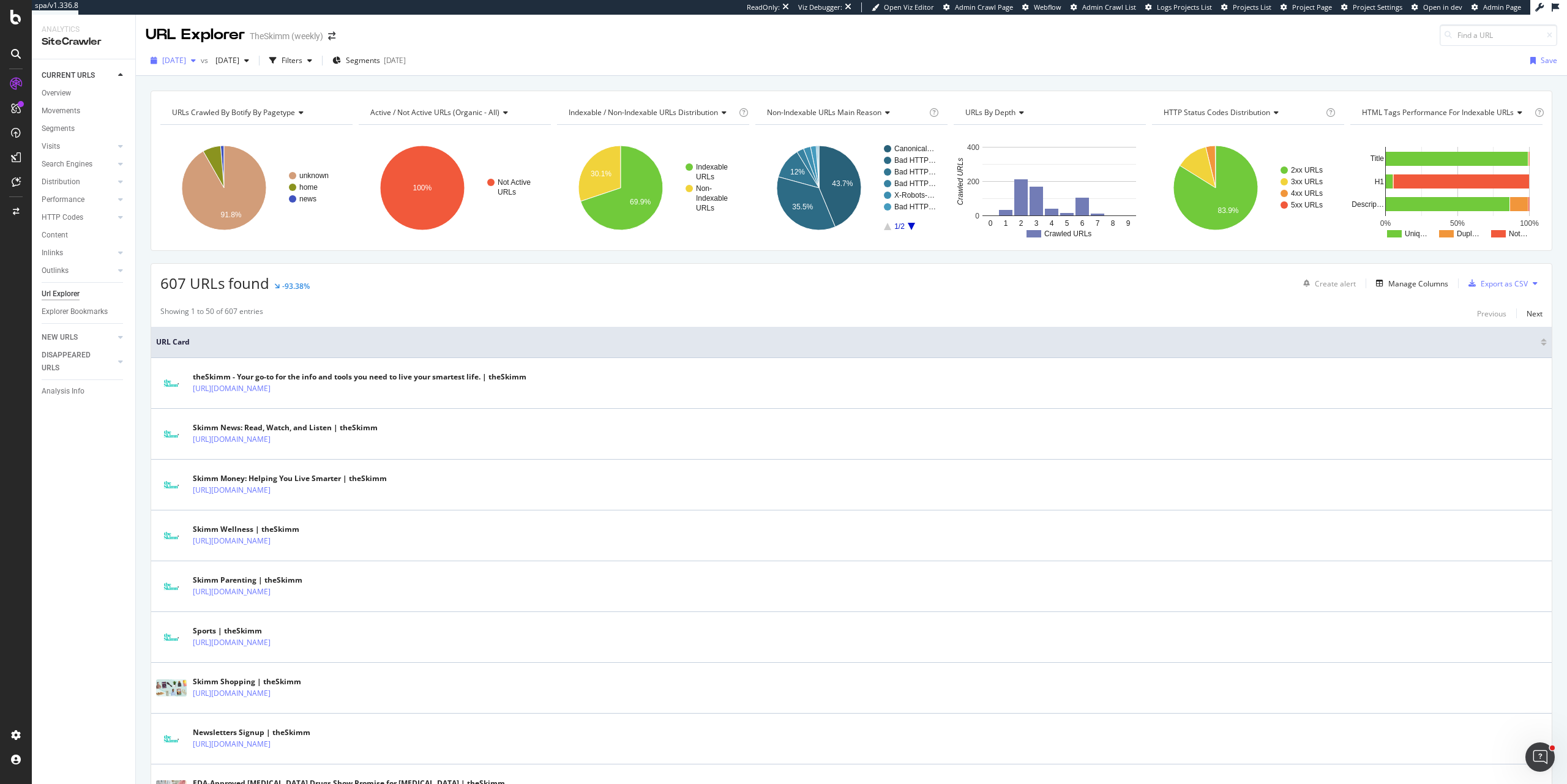
click at [193, 67] on div "2025 Jul. 22nd" at bounding box center [173, 60] width 55 height 18
click at [216, 170] on div "2025 Jul. 13th" at bounding box center [197, 173] width 68 height 11
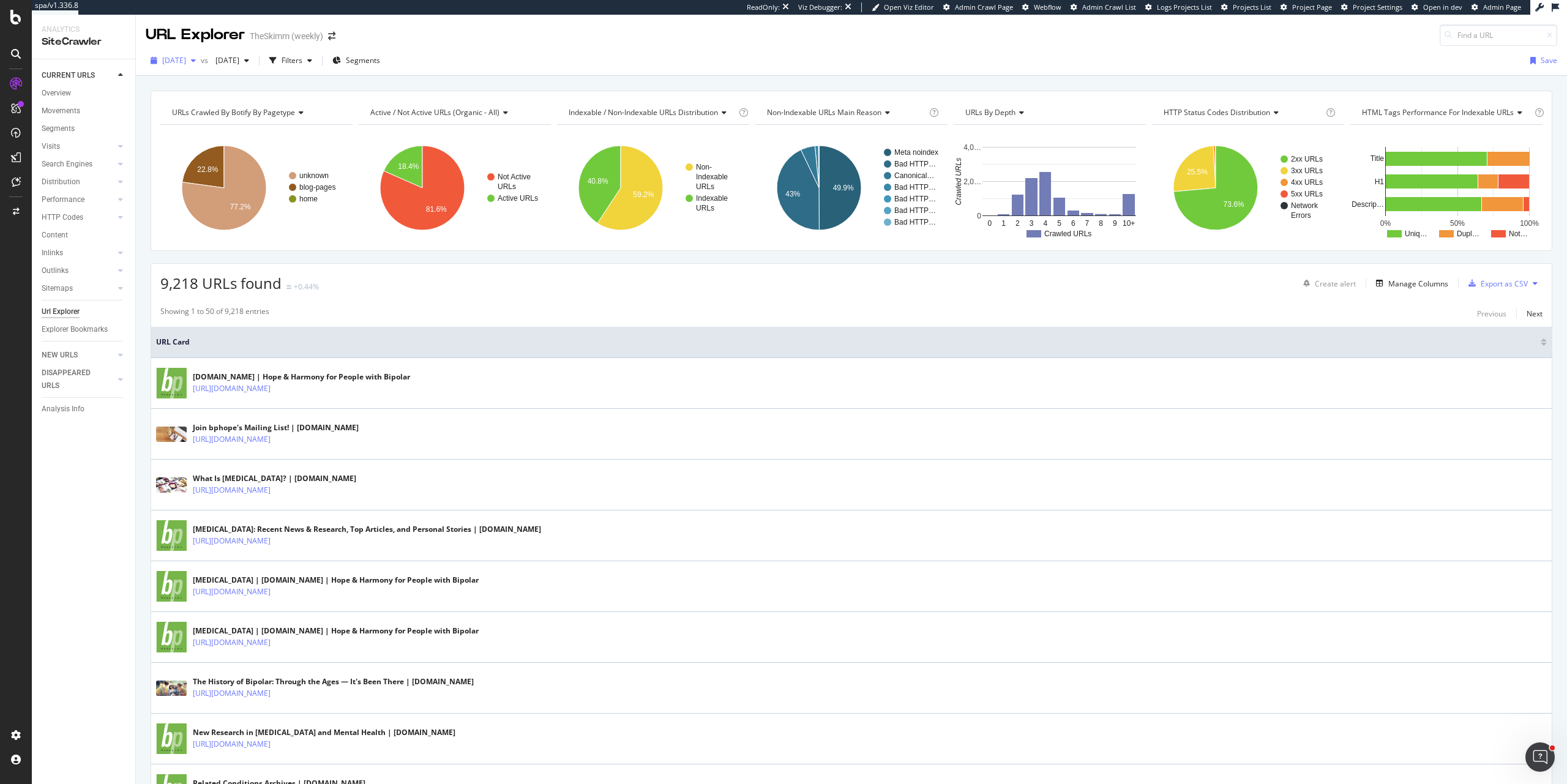
click at [172, 59] on span "2025 Jul. 13th" at bounding box center [174, 60] width 24 height 11
click at [248, 107] on div "659 URLs" at bounding box center [256, 105] width 32 height 11
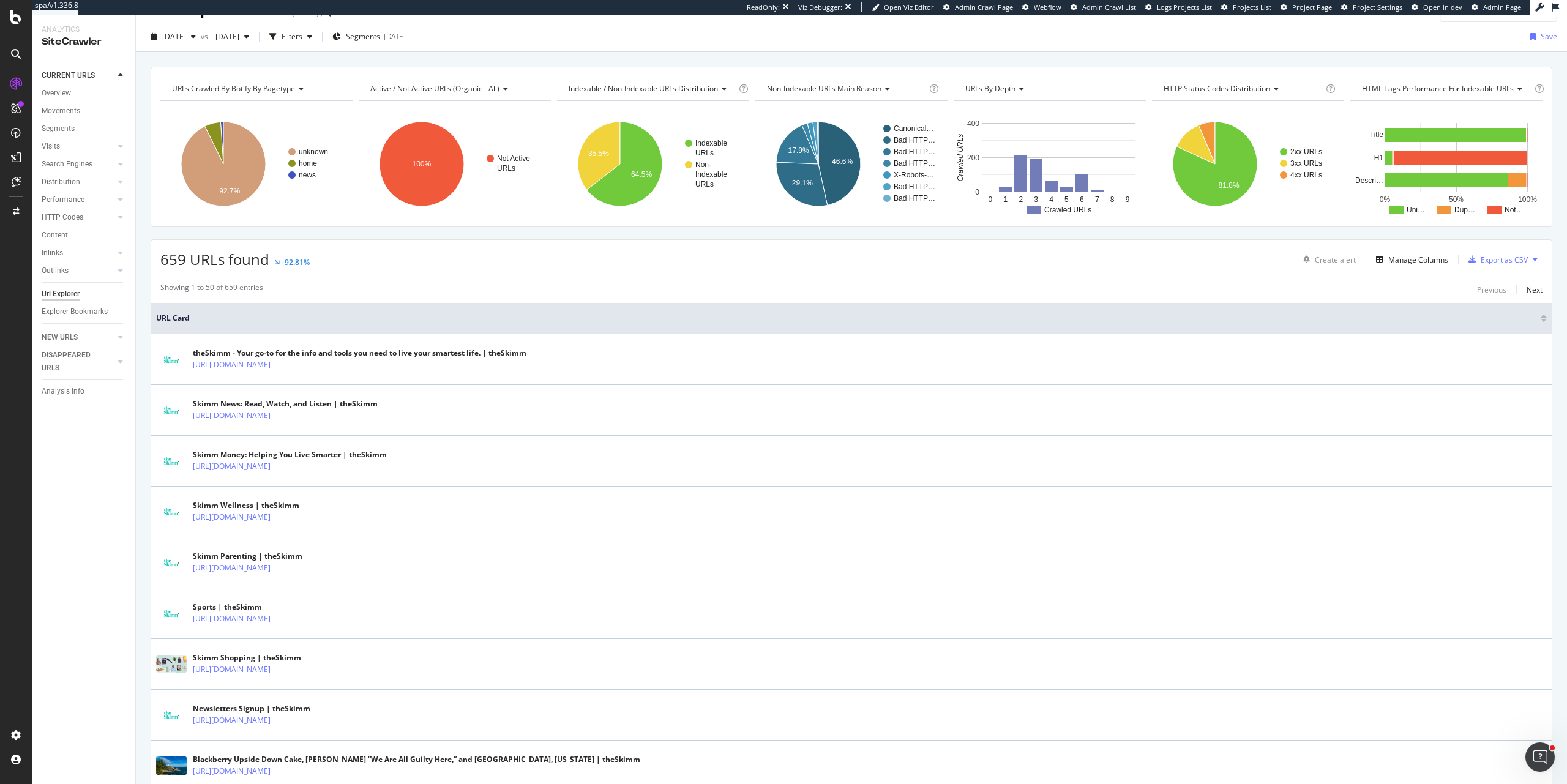
scroll to position [37, 0]
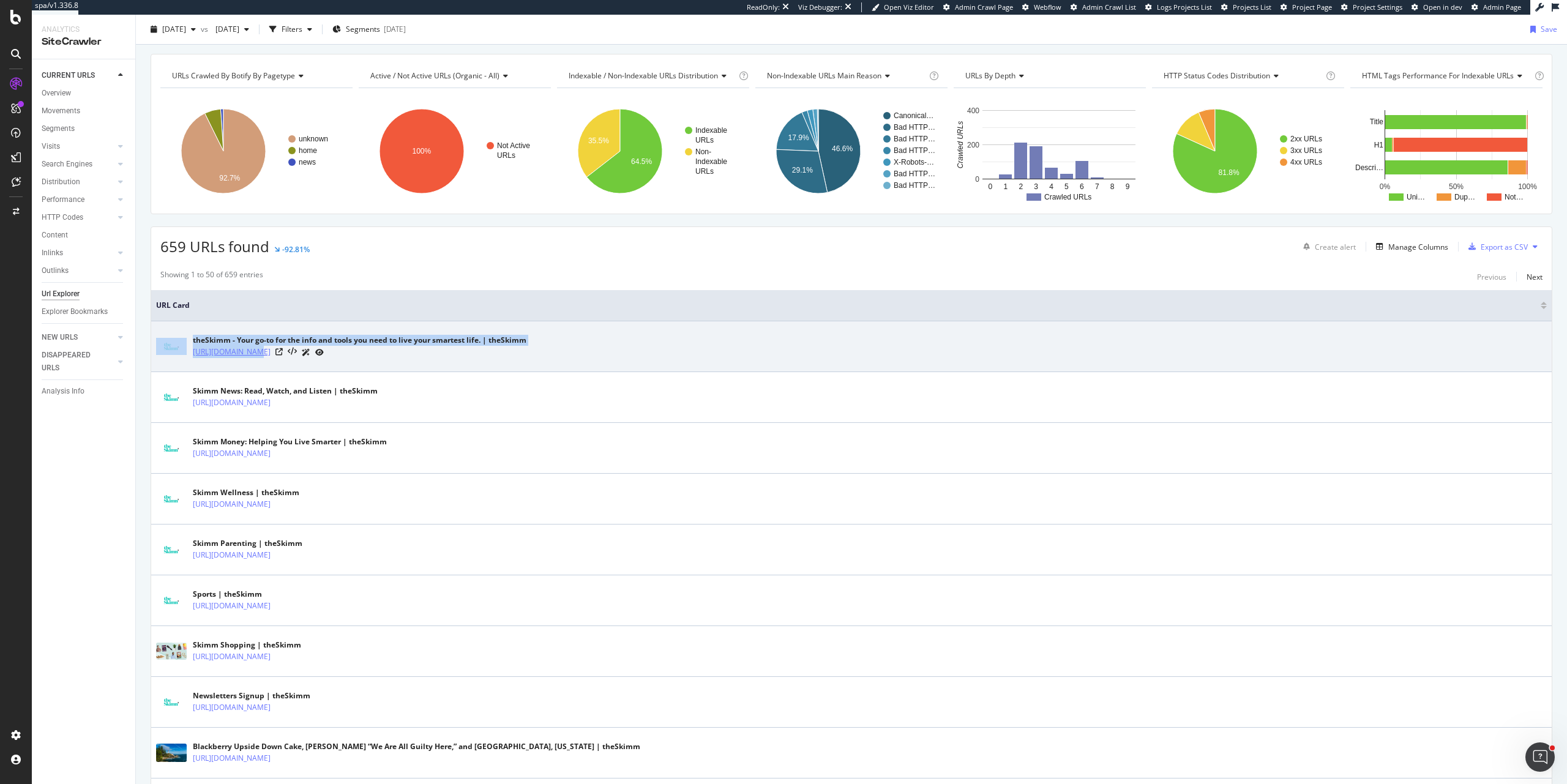
drag, startPoint x: 195, startPoint y: 358, endPoint x: 249, endPoint y: 355, distance: 54.1
click at [249, 355] on div "theSkimm - Your go-to for the info and tools you need to live your smartest lif…" at bounding box center [852, 346] width 1391 height 31
click at [249, 365] on td "theSkimm - Your go-to for the info and tools you need to live your smartest lif…" at bounding box center [851, 346] width 1401 height 51
drag, startPoint x: 291, startPoint y: 357, endPoint x: 195, endPoint y: 356, distance: 96.0
click at [195, 356] on div "https://www.theskimm.com/" at bounding box center [359, 352] width 333 height 13
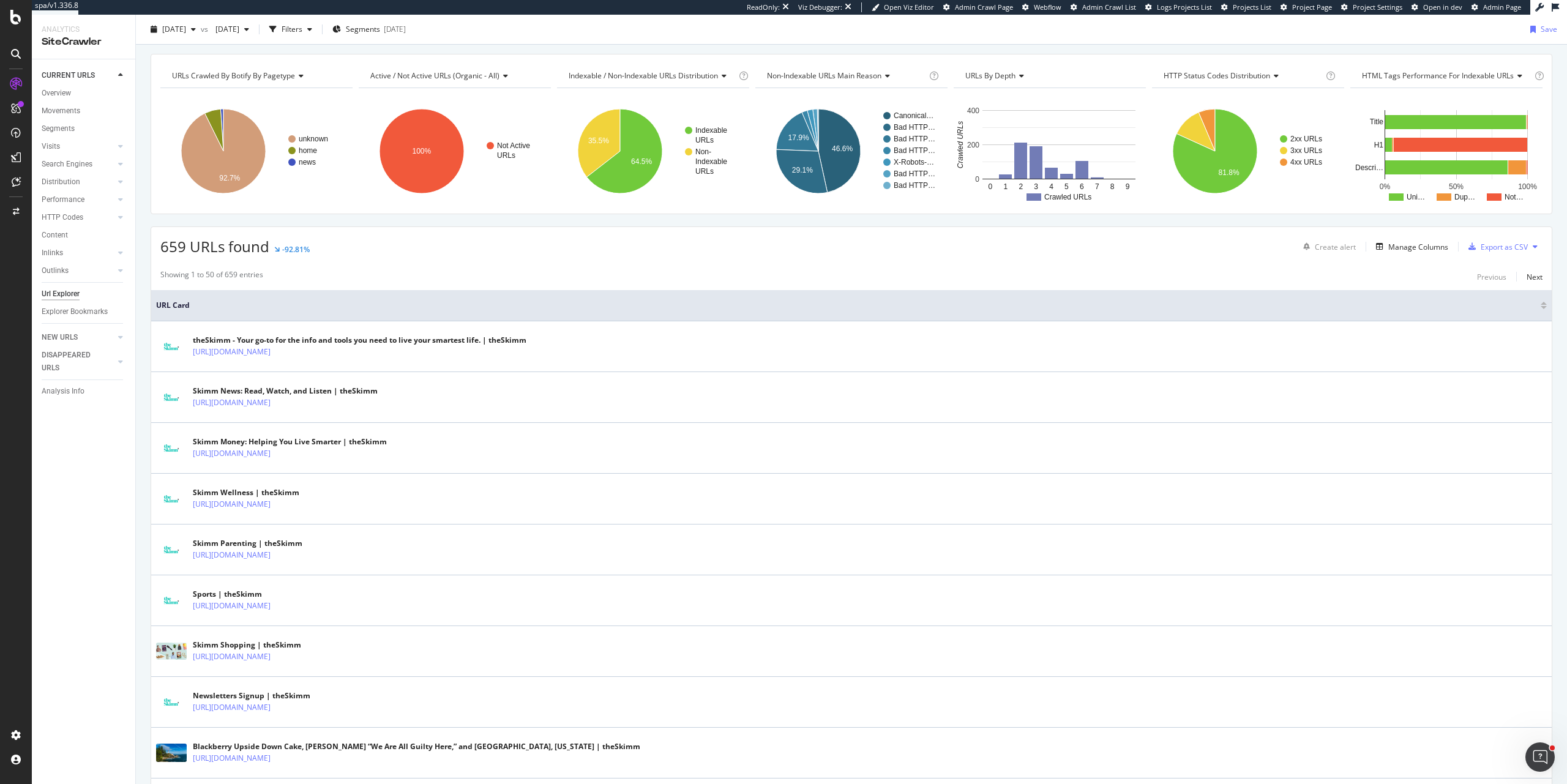
copy link "https://www.theskimm.com/"
click at [186, 34] on span "2025 Aug. 10th" at bounding box center [174, 29] width 24 height 11
click at [203, 141] on div "2025 Jul. 13th" at bounding box center [197, 141] width 68 height 11
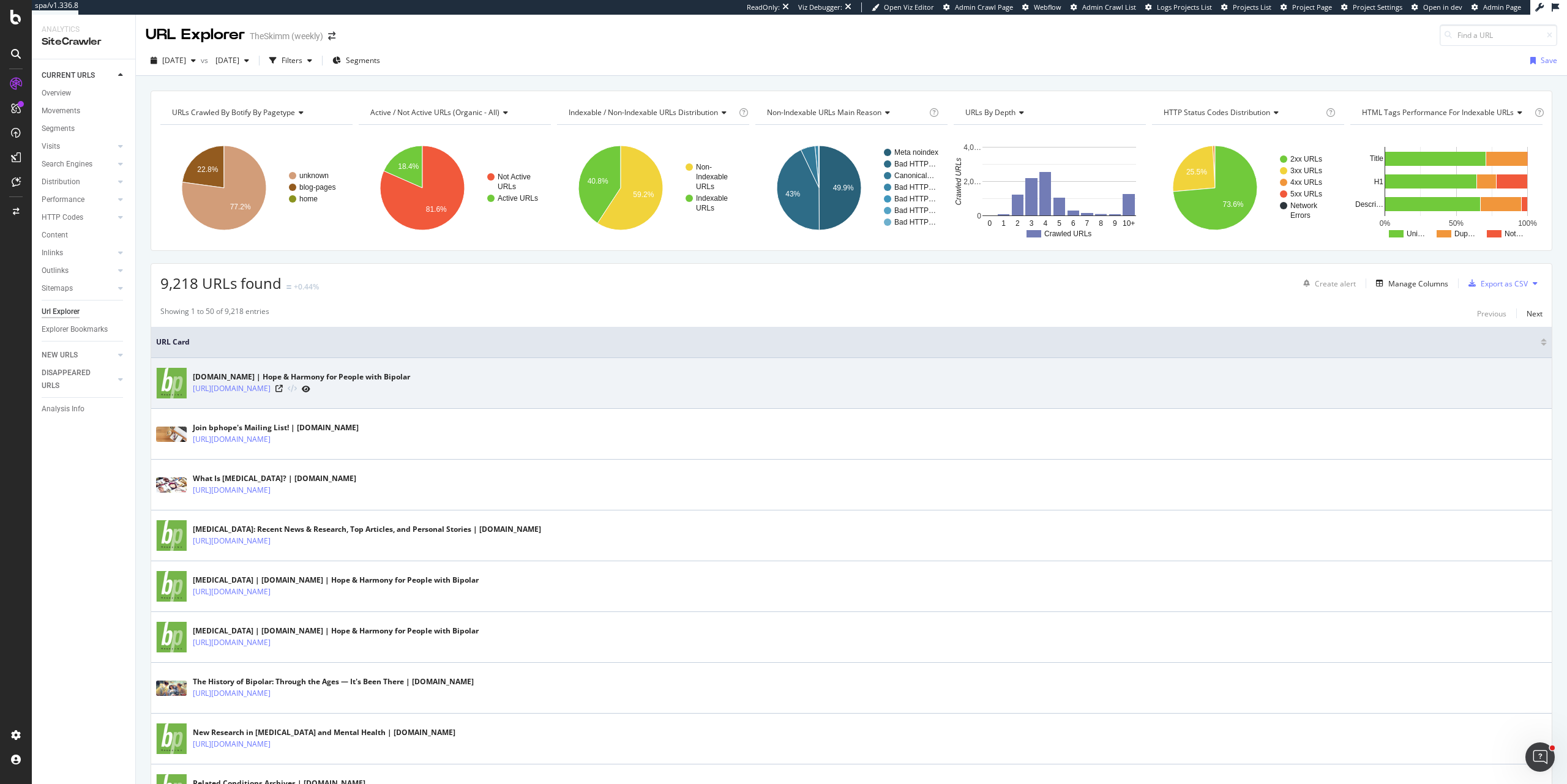
drag, startPoint x: 294, startPoint y: 394, endPoint x: 276, endPoint y: 400, distance: 19.0
click at [276, 400] on td "bpHope.com | Hope & Harmony for People with Bipolar https://www.bphope.com/" at bounding box center [851, 383] width 1401 height 51
drag, startPoint x: 191, startPoint y: 388, endPoint x: 284, endPoint y: 395, distance: 93.3
click at [284, 395] on div "bpHope.com | Hope & Harmony for People with Bipolar https://www.bphope.com/" at bounding box center [852, 383] width 1391 height 31
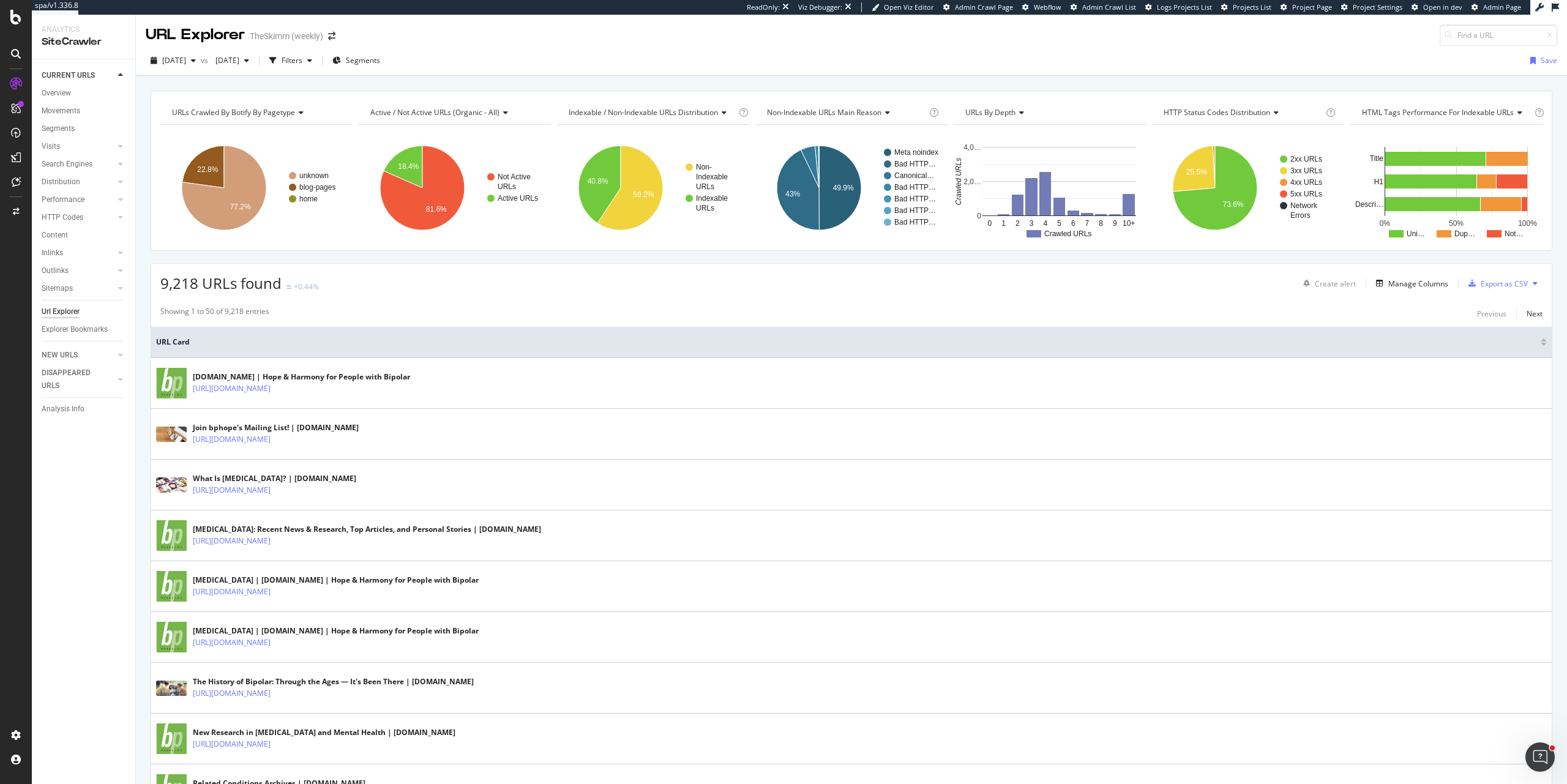
copy link "https://www.bphope.com/"
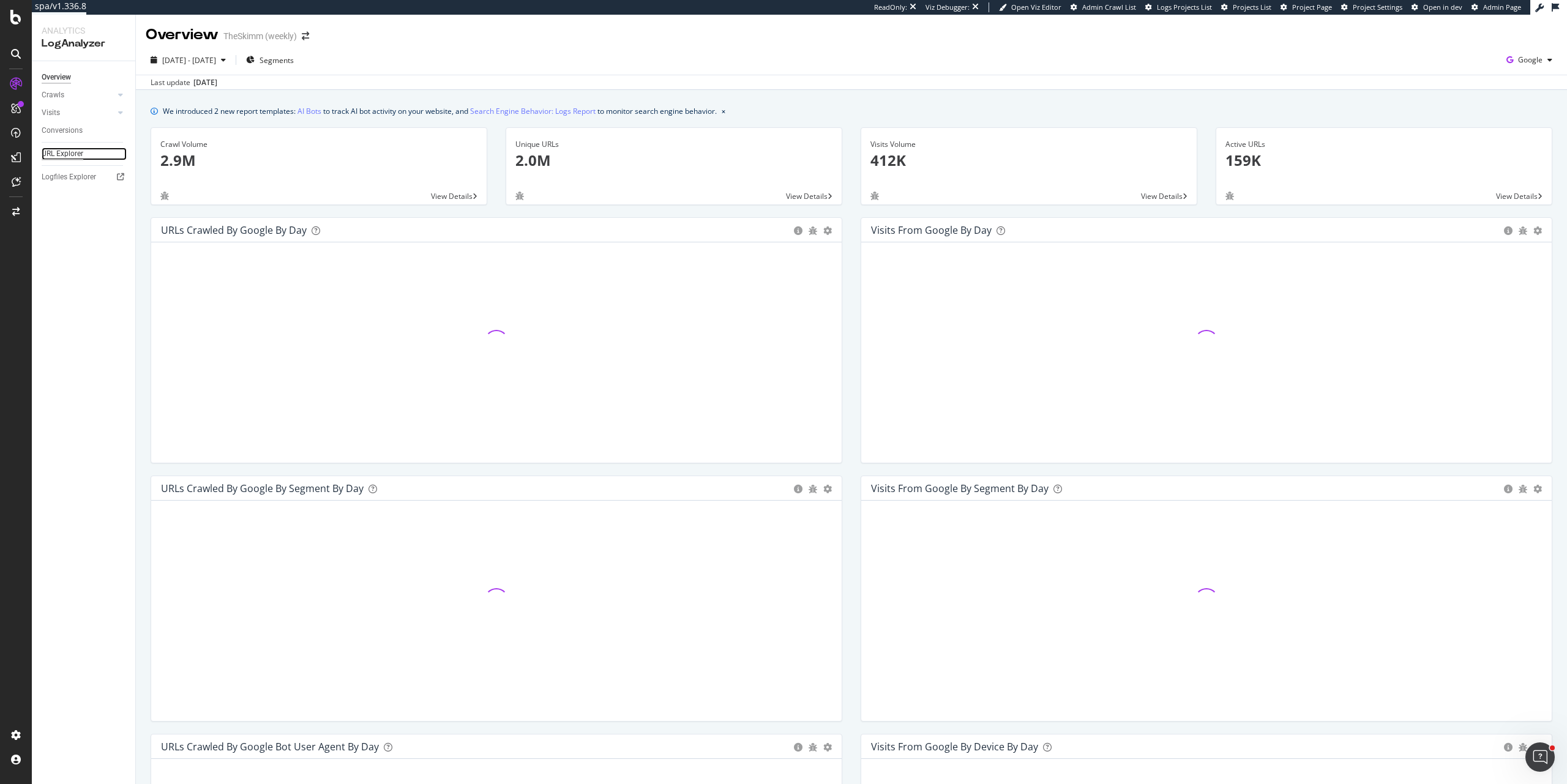
click at [68, 153] on div "URL Explorer" at bounding box center [62, 154] width 41 height 13
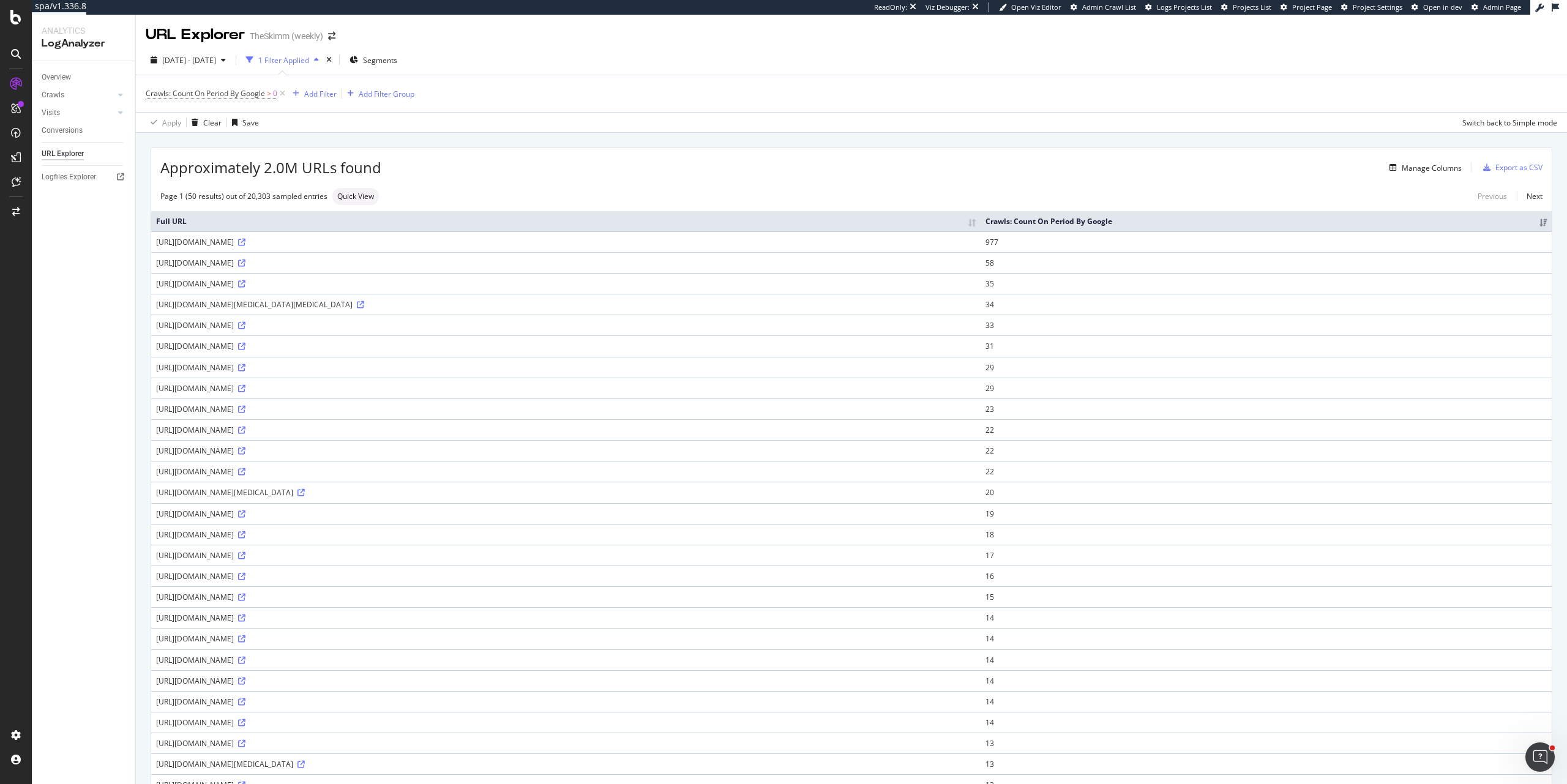
drag, startPoint x: 156, startPoint y: 243, endPoint x: 260, endPoint y: 245, distance: 104.0
click at [260, 245] on td "[URL][DOMAIN_NAME]" at bounding box center [566, 242] width 829 height 21
copy div "[URL][DOMAIN_NAME]"
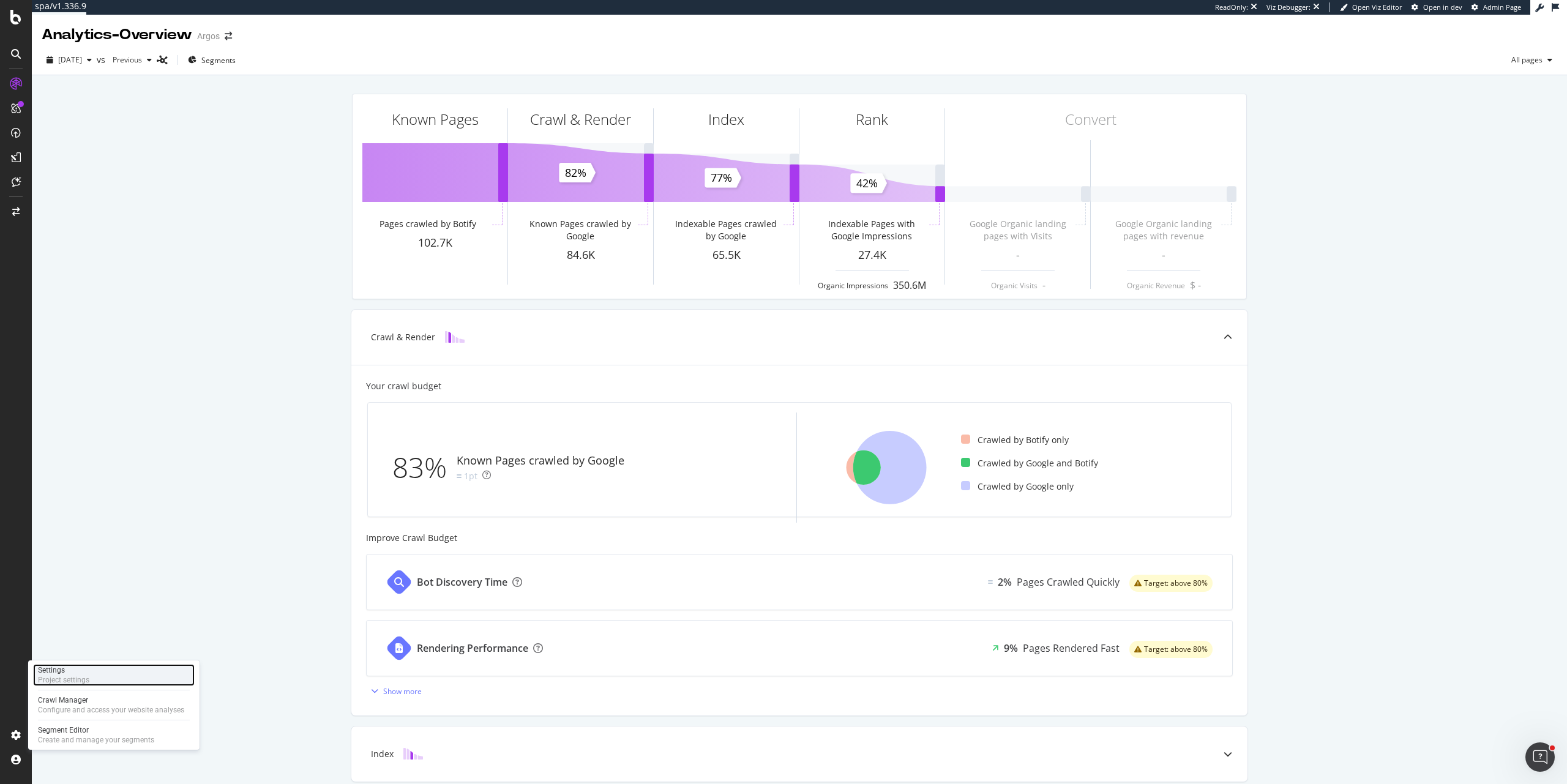
click at [111, 685] on div "Settings Project settings" at bounding box center [114, 675] width 161 height 22
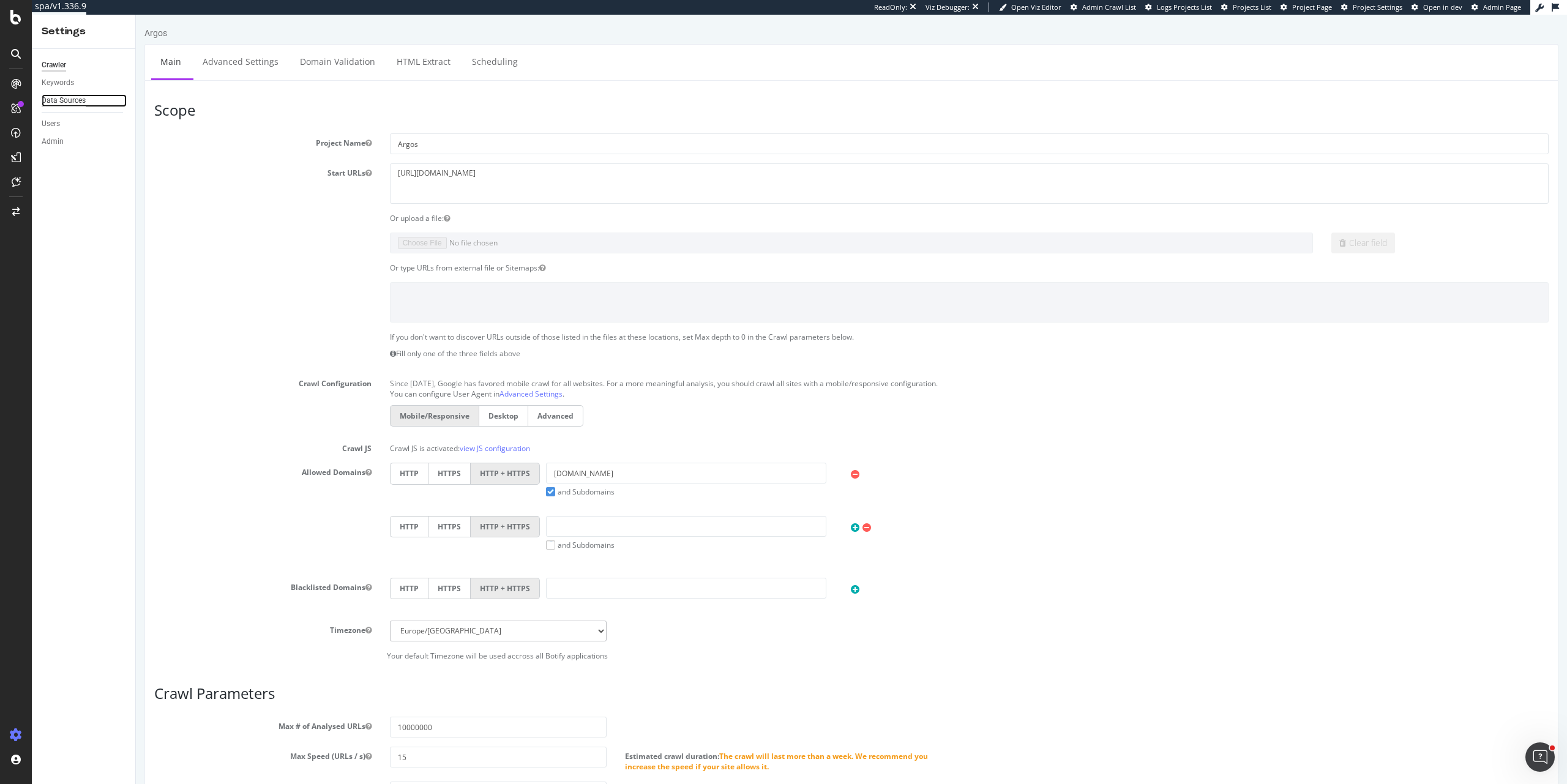
click at [72, 100] on div "Data Sources" at bounding box center [63, 100] width 44 height 13
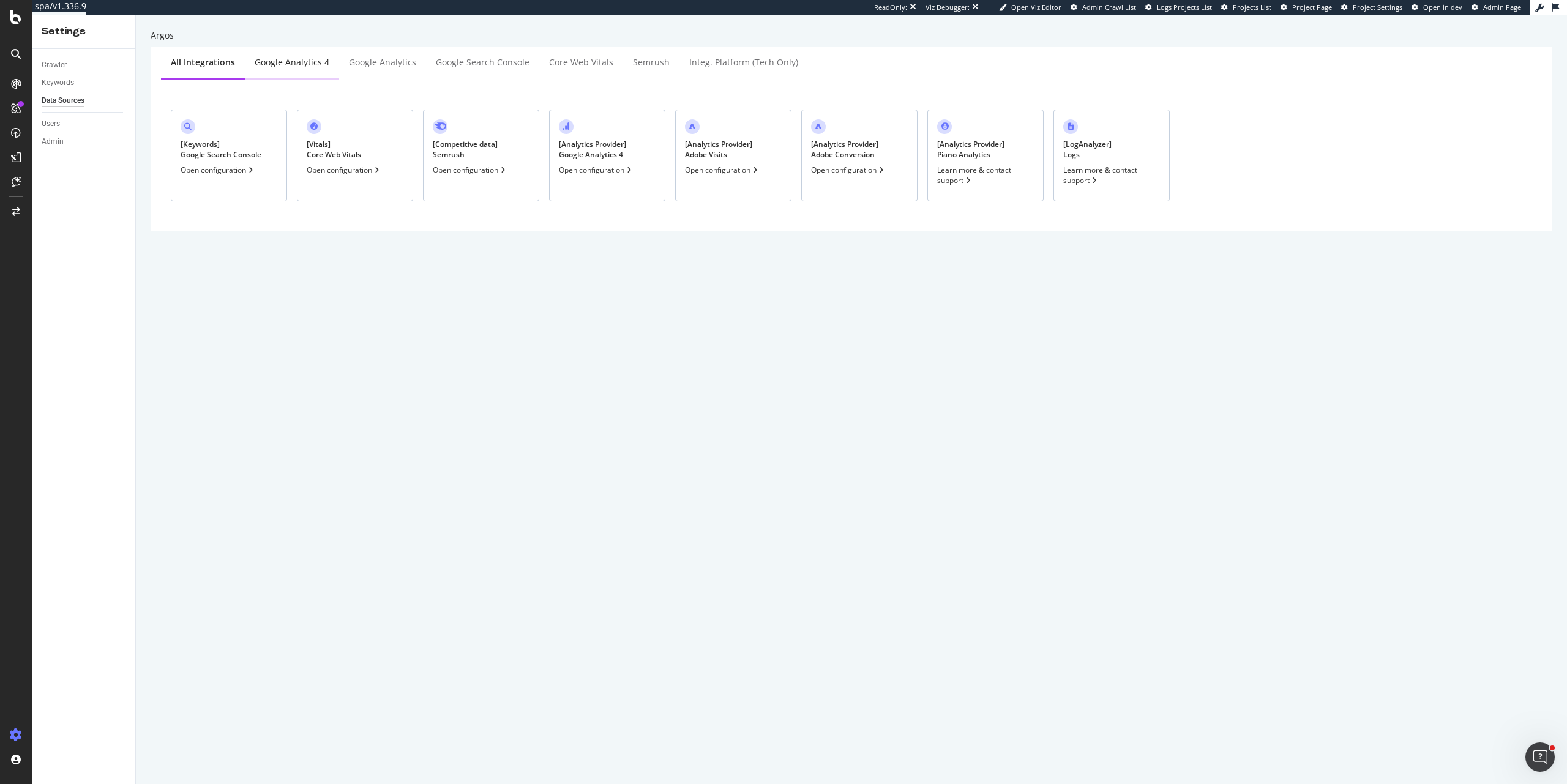
click at [308, 63] on div "Google Analytics 4" at bounding box center [292, 63] width 75 height 13
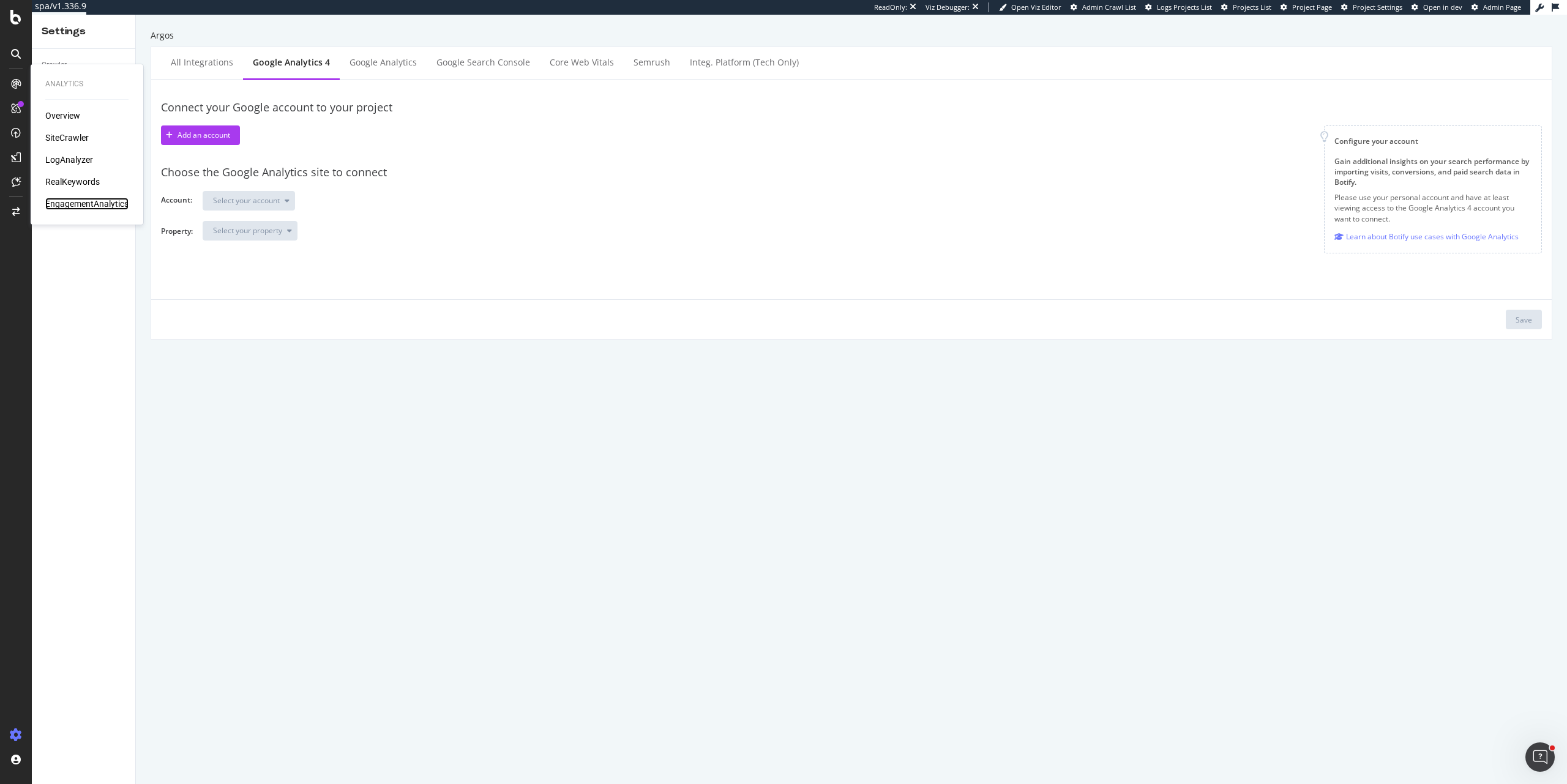
click at [78, 203] on div "EngagementAnalytics" at bounding box center [87, 204] width 83 height 13
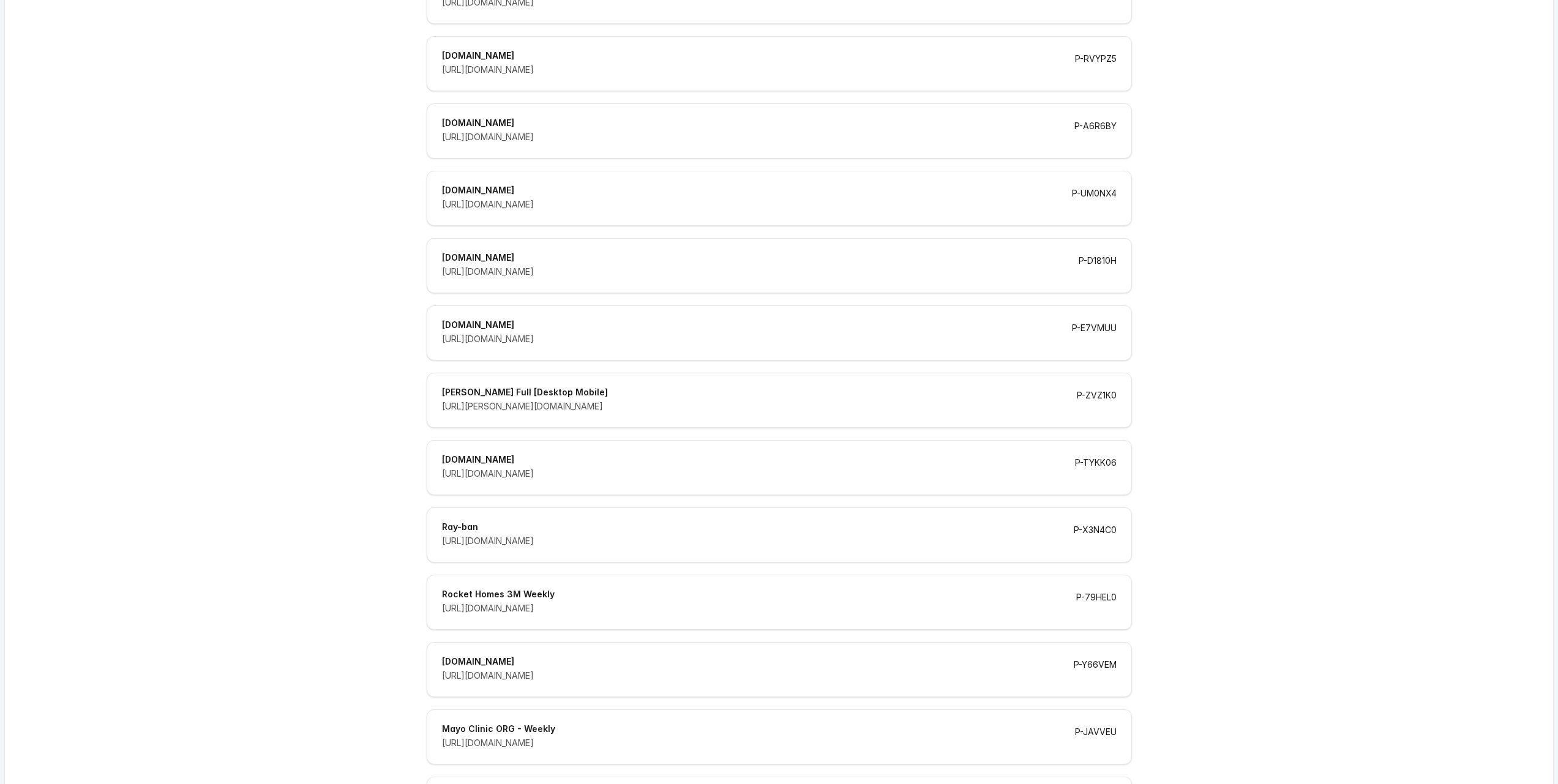
scroll to position [8068, 0]
click at [815, 400] on div "[URL][DOMAIN_NAME]" at bounding box center [743, 407] width 601 height 13
